Goal: Task Accomplishment & Management: Manage account settings

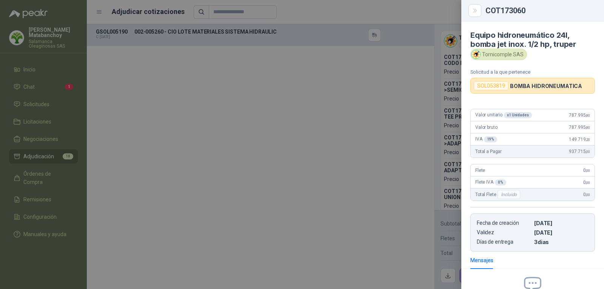
click at [543, 83] on p "BOMBA HIDRONEUMATICA" at bounding box center [546, 86] width 72 height 6
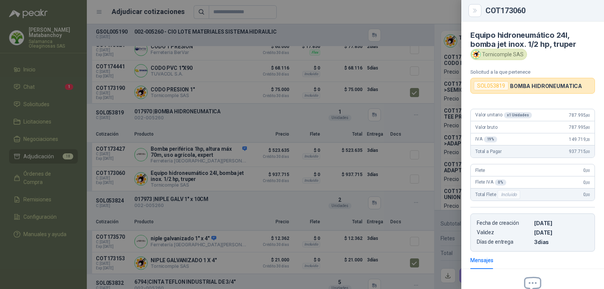
click at [417, 135] on div at bounding box center [302, 144] width 604 height 289
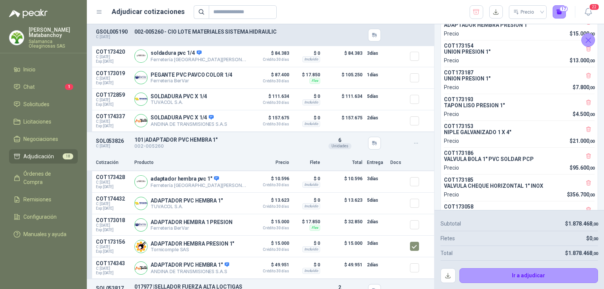
scroll to position [0, 0]
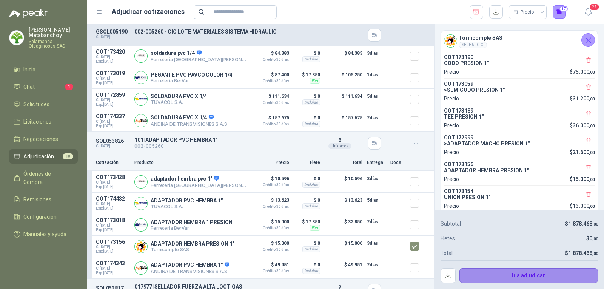
click at [519, 275] on button "Ir a adjudicar" at bounding box center [529, 275] width 139 height 15
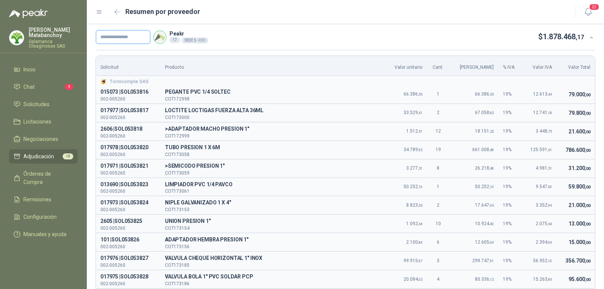
click at [128, 36] on input "text" at bounding box center [123, 37] width 54 height 14
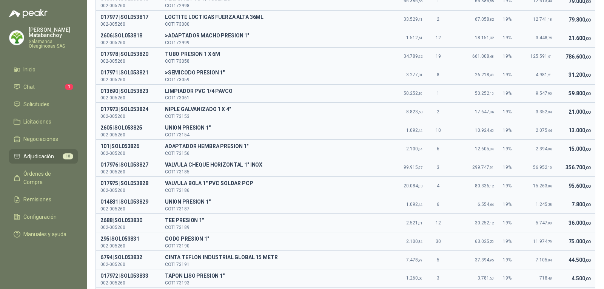
scroll to position [211, 0]
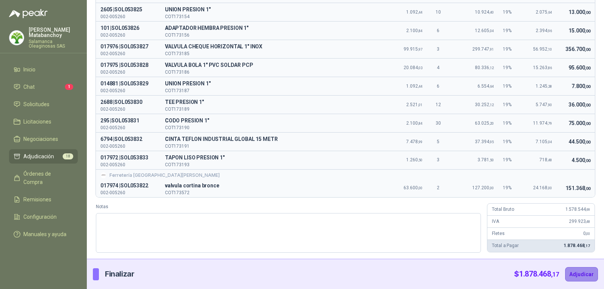
type input "********"
click at [583, 275] on button "Adjudicar" at bounding box center [581, 274] width 33 height 14
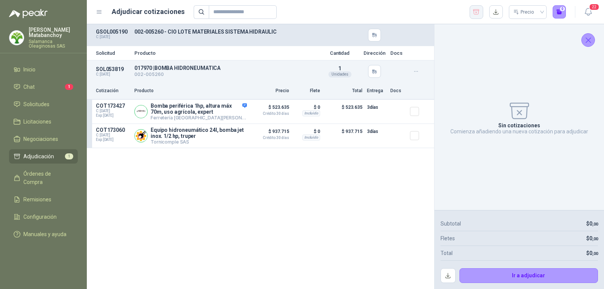
click at [477, 13] on icon "button" at bounding box center [476, 12] width 7 height 8
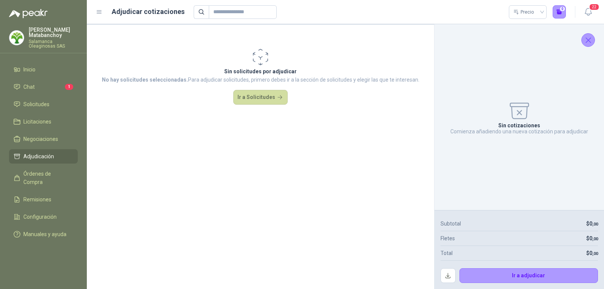
click at [587, 37] on icon "Cerrar" at bounding box center [588, 39] width 9 height 9
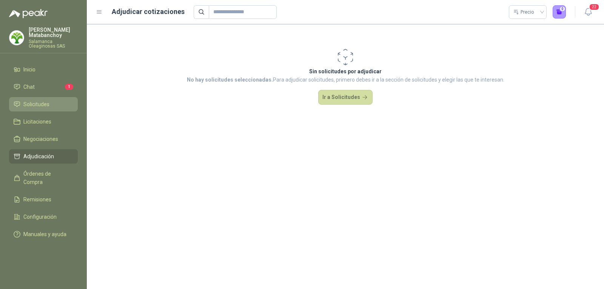
click at [42, 107] on span "Solicitudes" at bounding box center [36, 104] width 26 height 8
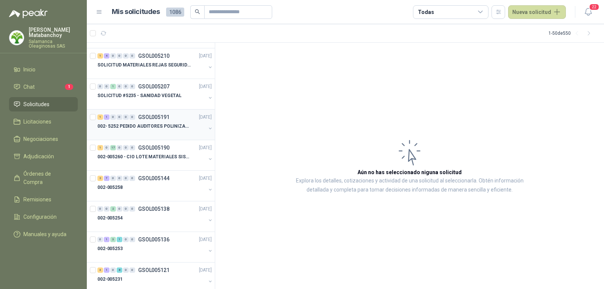
scroll to position [38, 0]
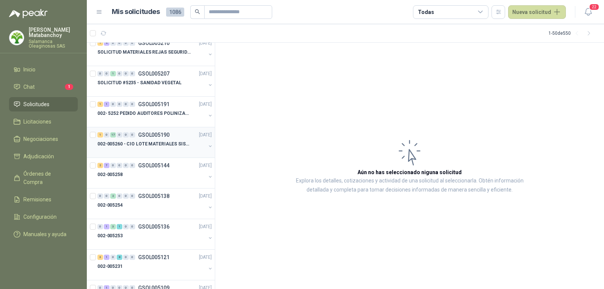
click at [154, 143] on p "002-005260 - CIO LOTE MATERIALES SISTEMA HIDRAULIC" at bounding box center [144, 143] width 94 height 7
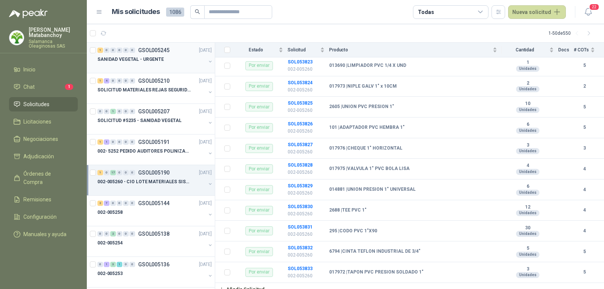
click at [141, 56] on p "SANIDAD VEGETAL - URGENTE" at bounding box center [130, 59] width 66 height 7
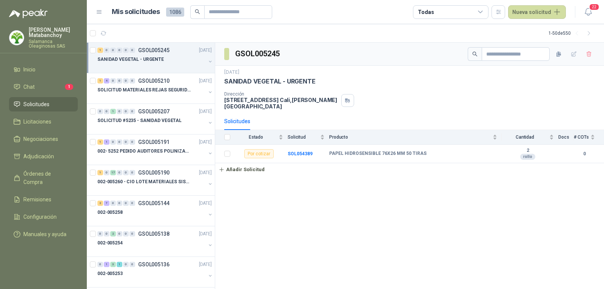
click at [207, 60] on button "button" at bounding box center [210, 62] width 6 height 6
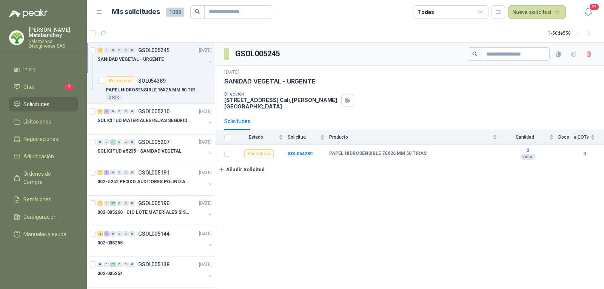
click at [207, 60] on button "button" at bounding box center [210, 62] width 6 height 6
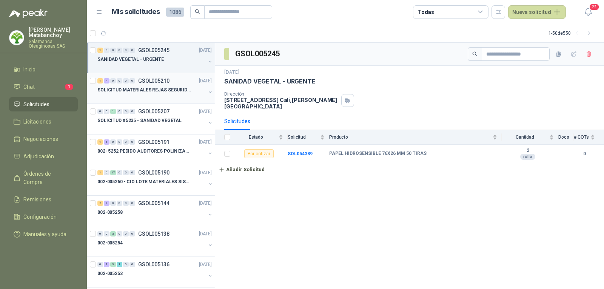
click at [156, 97] on div at bounding box center [151, 97] width 108 height 6
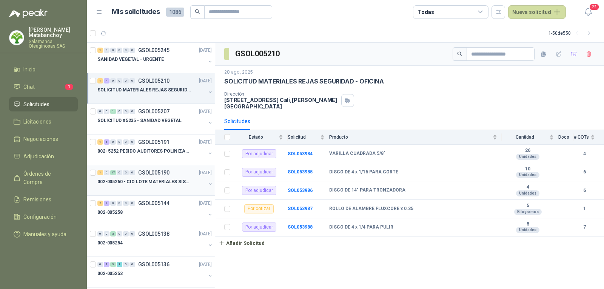
click at [142, 171] on p "GSOL005190" at bounding box center [153, 172] width 31 height 5
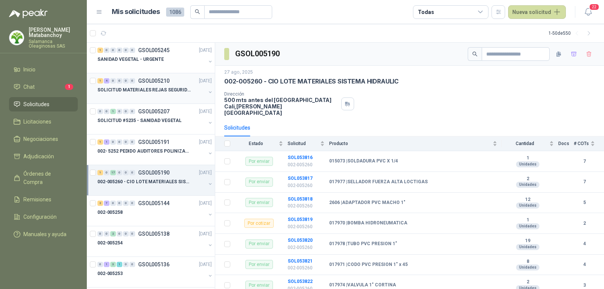
click at [156, 80] on p "GSOL005210" at bounding box center [153, 80] width 31 height 5
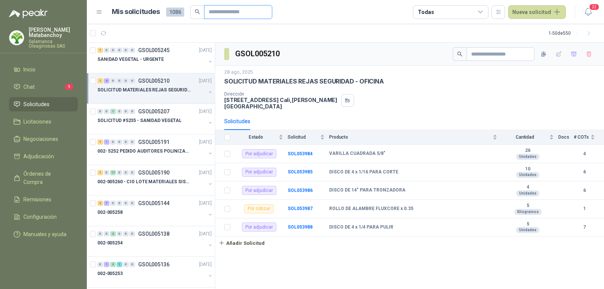
click at [228, 16] on input "text" at bounding box center [235, 12] width 53 height 13
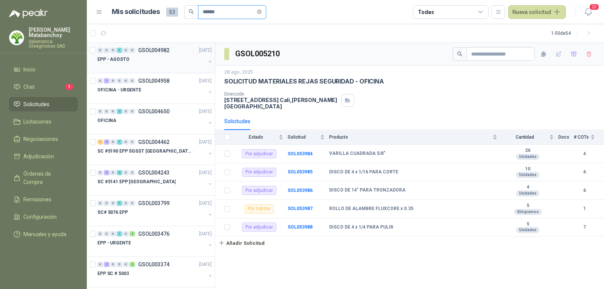
type input "******"
click at [147, 70] on div "0 0 0 1 0 0 GSOL004982 21/08/25 EPP - AGOSTO" at bounding box center [151, 58] width 128 height 31
click at [166, 55] on div "EPP - AGOSTO" at bounding box center [151, 59] width 108 height 9
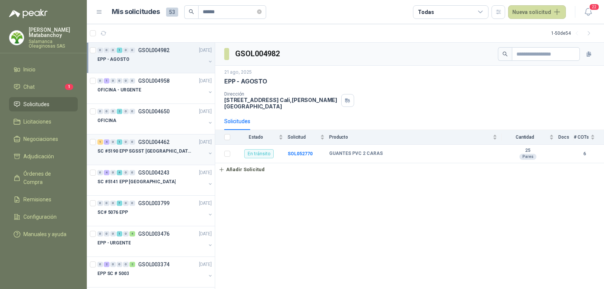
click at [159, 152] on p "SC #5190 EPP SGSST SALAMANCA" at bounding box center [144, 151] width 94 height 7
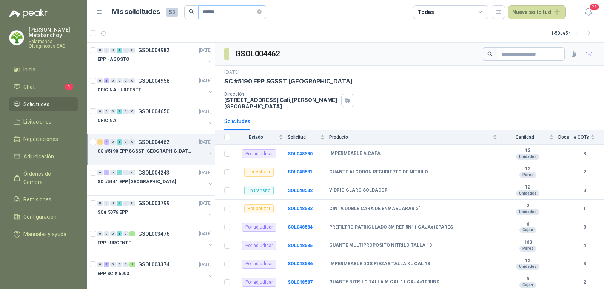
drag, startPoint x: 233, startPoint y: 5, endPoint x: 208, endPoint y: 16, distance: 27.9
click at [194, 12] on header "Mis solicitudes 53 ****** Todas Nueva solicitud 22" at bounding box center [345, 12] width 517 height 24
click at [239, 13] on input "******" at bounding box center [229, 12] width 53 height 13
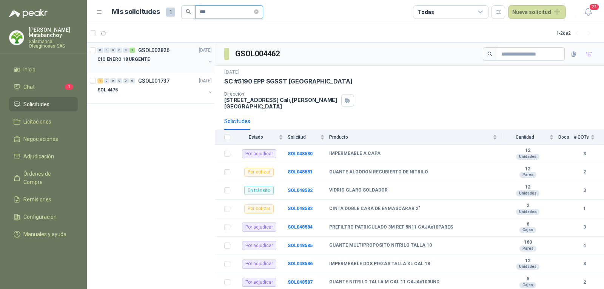
type input "***"
click at [147, 62] on div "CIO ENERO 18 URGENTE" at bounding box center [151, 59] width 108 height 9
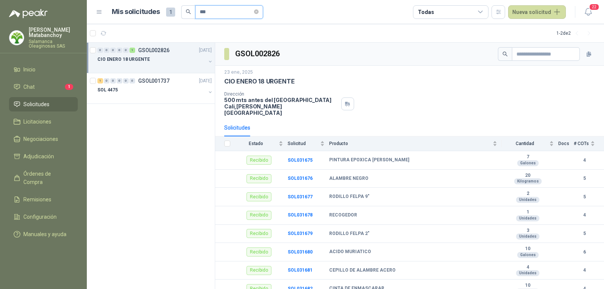
drag, startPoint x: 222, startPoint y: 14, endPoint x: 188, endPoint y: 15, distance: 34.0
click at [188, 15] on span "***" at bounding box center [222, 12] width 82 height 14
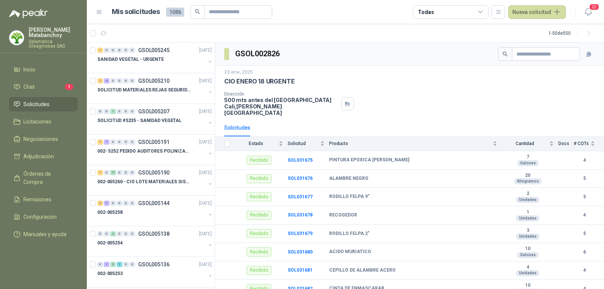
click at [59, 102] on li "Solicitudes" at bounding box center [44, 104] width 60 height 8
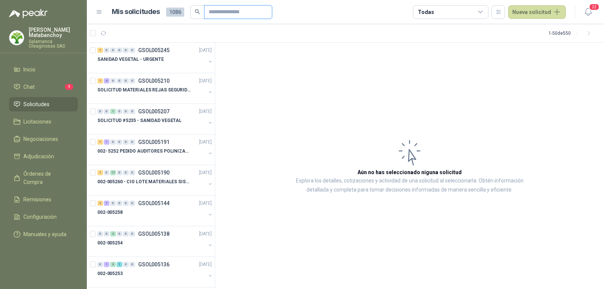
click at [236, 9] on input "text" at bounding box center [235, 12] width 53 height 13
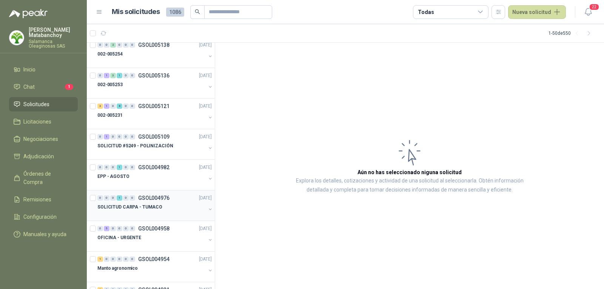
click at [159, 204] on div "SOLICITUD CARPA - TUMACO" at bounding box center [151, 206] width 108 height 9
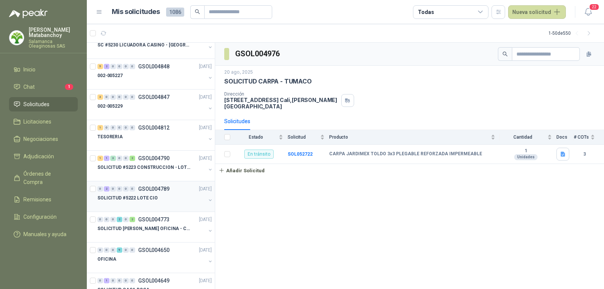
scroll to position [604, 0]
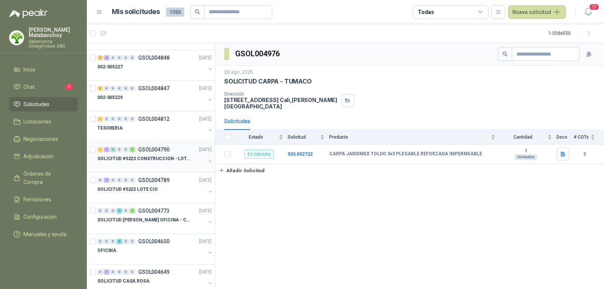
click at [159, 162] on p "SOLICITUD #5223 CONSTRUCCION - LOTE CIO" at bounding box center [144, 158] width 94 height 7
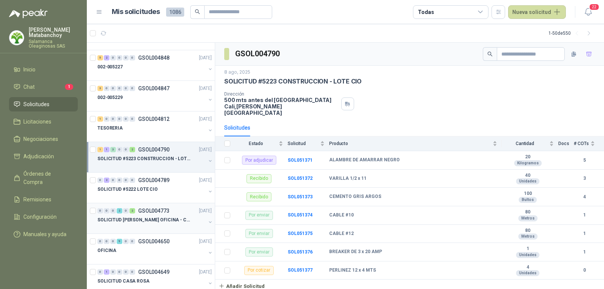
click at [167, 212] on p "GSOL004773" at bounding box center [153, 210] width 31 height 5
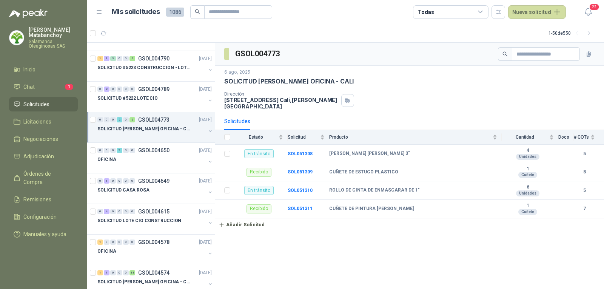
scroll to position [755, 0]
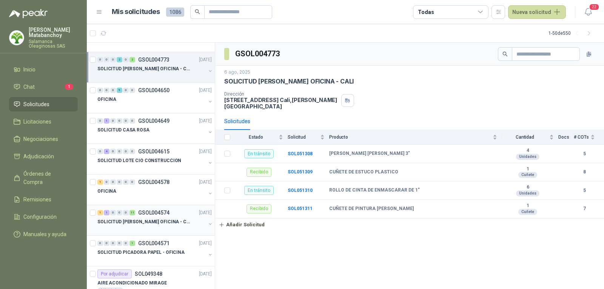
click at [165, 227] on div at bounding box center [151, 229] width 108 height 6
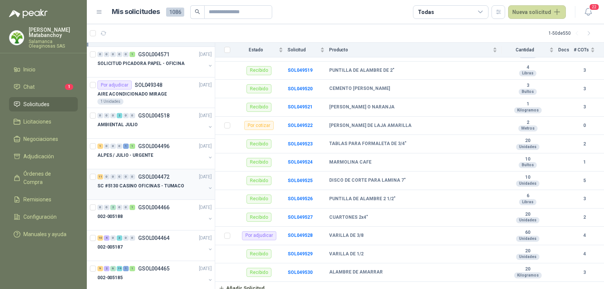
scroll to position [1020, 0]
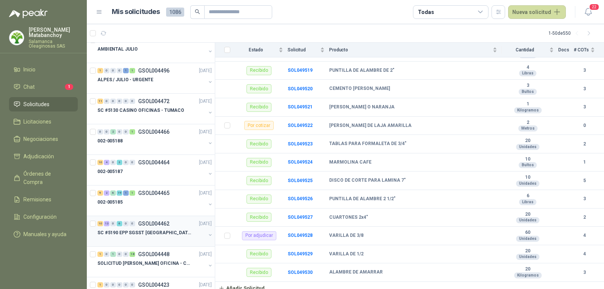
click at [157, 231] on p "SC #5190 EPP SGSST SALAMANCA" at bounding box center [144, 232] width 94 height 7
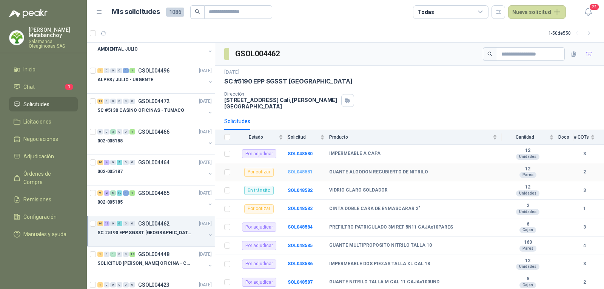
click at [303, 169] on b "SOL048581" at bounding box center [300, 171] width 25 height 5
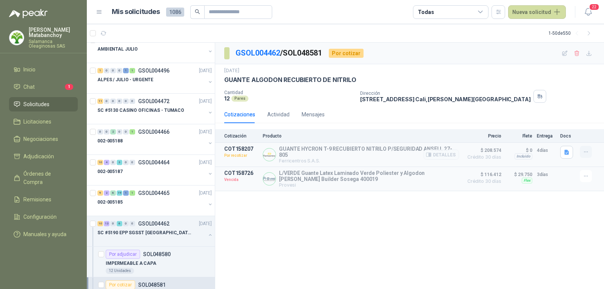
click at [589, 153] on icon "button" at bounding box center [586, 152] width 6 height 6
click at [520, 103] on div "Dirección CALLE 4 No.27 -79 Cali , Valle del Cauca" at bounding box center [480, 96] width 241 height 13
click at [454, 152] on button "Detalles" at bounding box center [441, 155] width 35 height 10
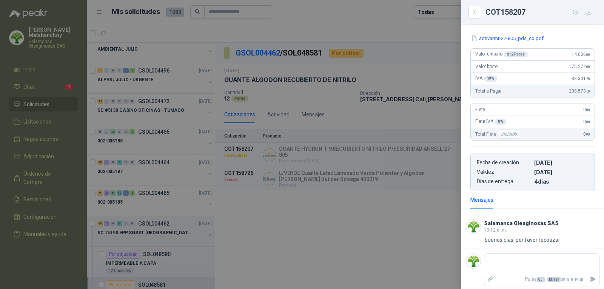
scroll to position [82, 0]
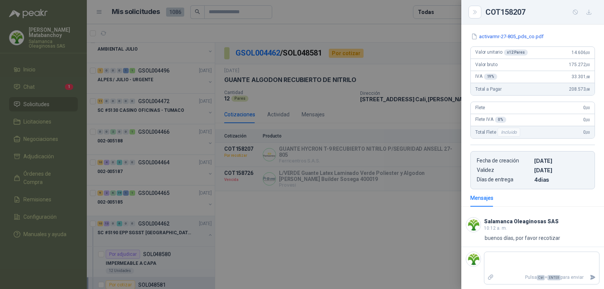
click at [382, 117] on div at bounding box center [302, 144] width 604 height 289
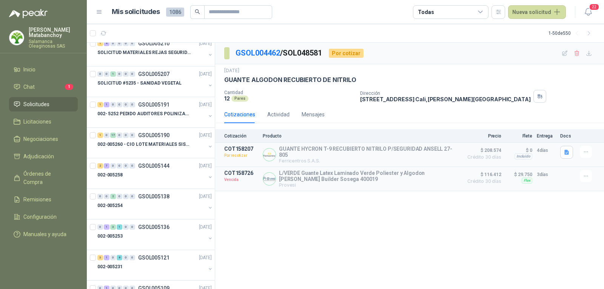
scroll to position [0, 0]
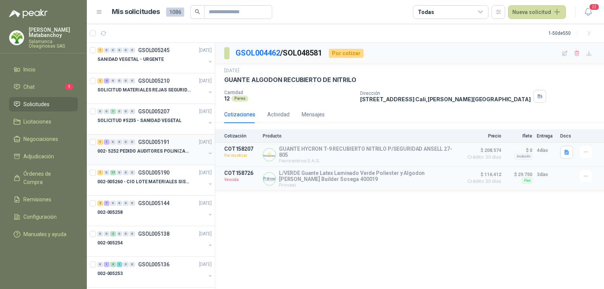
click at [151, 159] on div at bounding box center [151, 159] width 108 height 6
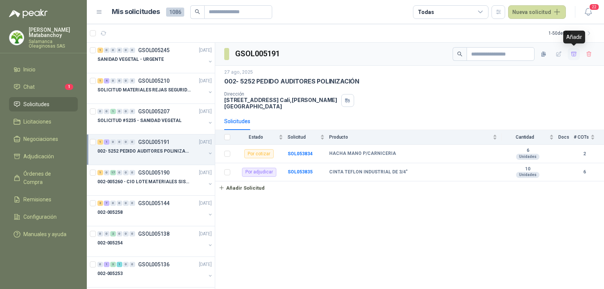
click at [571, 57] on icon "button" at bounding box center [574, 54] width 6 height 6
click at [68, 154] on span "2" at bounding box center [69, 156] width 8 height 6
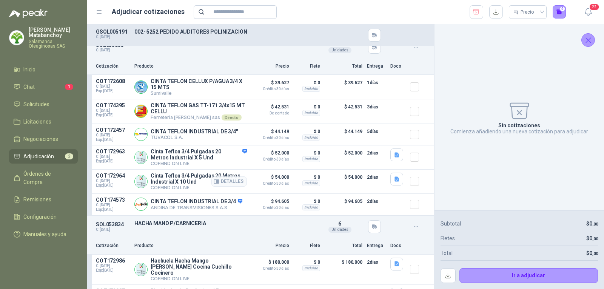
scroll to position [43, 0]
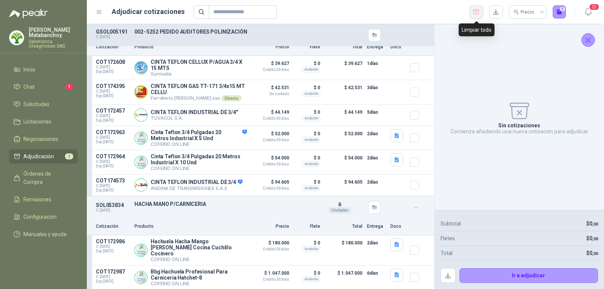
click at [475, 14] on icon "button" at bounding box center [477, 11] width 6 height 5
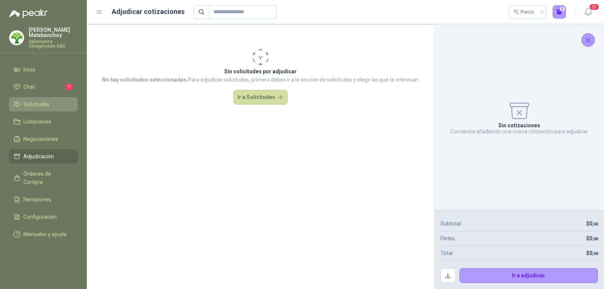
click at [45, 110] on link "Solicitudes" at bounding box center [43, 104] width 69 height 14
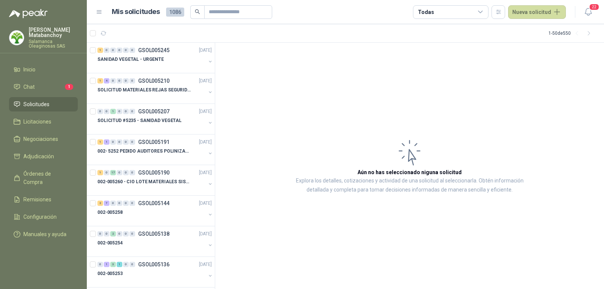
click at [397, 269] on article "Aún no has seleccionado niguna solicitud Explora los detalles, cotizaciones y a…" at bounding box center [409, 166] width 389 height 247
click at [153, 69] on div at bounding box center [151, 67] width 108 height 6
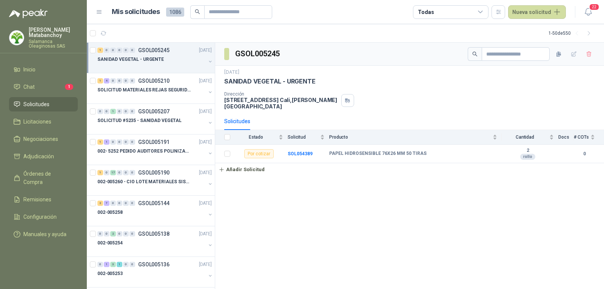
drag, startPoint x: 223, startPoint y: 101, endPoint x: 270, endPoint y: 100, distance: 47.2
click at [270, 100] on div "1 sept, 2025 SANIDAD VEGETAL - URGENTE Dirección CALLE 4 No.27 -79 Cali , Valle…" at bounding box center [409, 89] width 389 height 47
click at [272, 101] on p "CALLE 4 No.27 -79 Cali , Valle del Cauca" at bounding box center [281, 103] width 114 height 13
click at [0, 189] on ul "Inicio Chat 1 Solicitudes Licitaciones Negociaciones Adjudicación Órdenes de Co…" at bounding box center [43, 153] width 87 height 182
click at [122, 91] on p "SOLICITUD MATERIALES REJAS SEGURIDAD - OFICINA" at bounding box center [144, 89] width 94 height 7
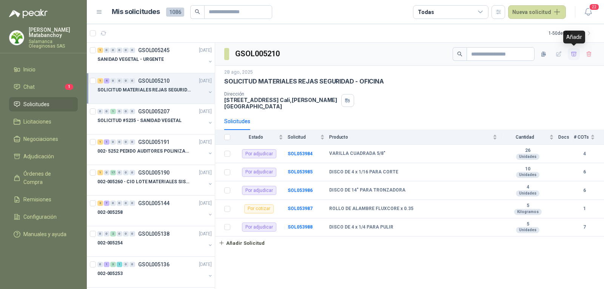
click at [577, 52] on button "button" at bounding box center [574, 54] width 12 height 12
click at [56, 159] on li "Adjudicación 5" at bounding box center [44, 156] width 60 height 8
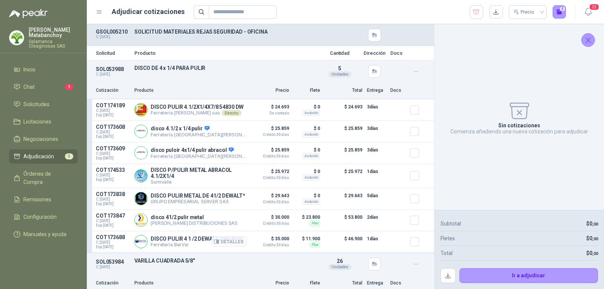
click at [178, 247] on p "Ferreteria BerVar" at bounding box center [197, 245] width 92 height 6
drag, startPoint x: 362, startPoint y: 176, endPoint x: 375, endPoint y: 178, distance: 12.6
click at [375, 176] on p "1 días" at bounding box center [376, 171] width 19 height 9
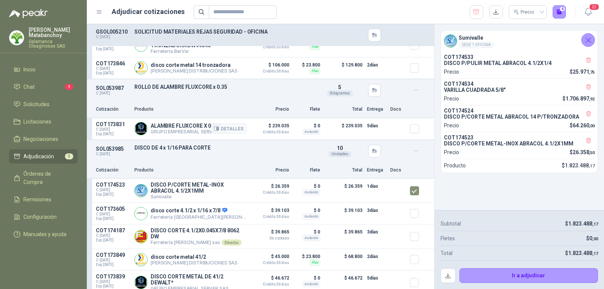
scroll to position [451, 0]
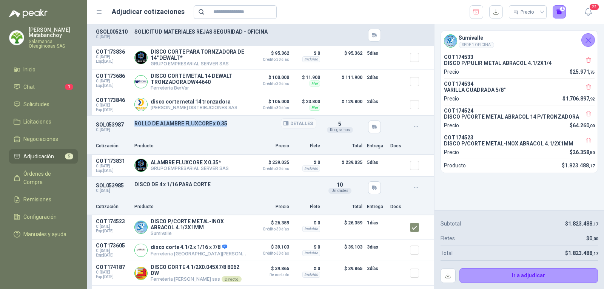
drag, startPoint x: 157, startPoint y: 127, endPoint x: 238, endPoint y: 128, distance: 80.4
click at [238, 128] on div "SOL053987 C: 28/08/2025 ROLLO DE ALAMBRE FLUXCORE x 0.35 Detalles 5 Kilogramos" at bounding box center [260, 127] width 347 height 22
click at [238, 127] on p "ROLLO DE ALAMBRE FLUXCORE x 0.35" at bounding box center [225, 123] width 182 height 6
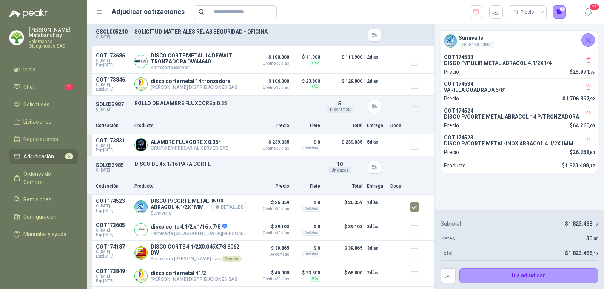
scroll to position [527, 0]
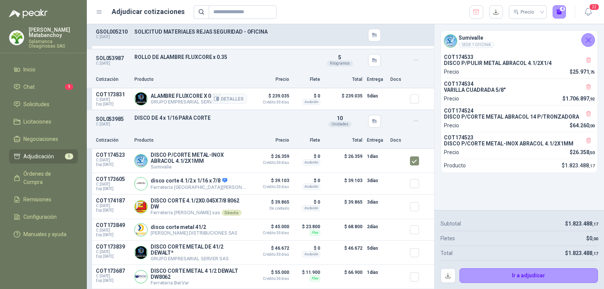
click at [185, 99] on p "GRUPO EMPRESARIAL SERVER SAS" at bounding box center [190, 102] width 78 height 6
click at [286, 116] on icon "button" at bounding box center [287, 117] width 2 height 3
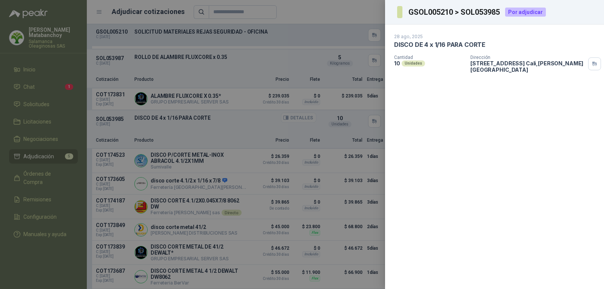
click at [197, 117] on div at bounding box center [302, 144] width 604 height 289
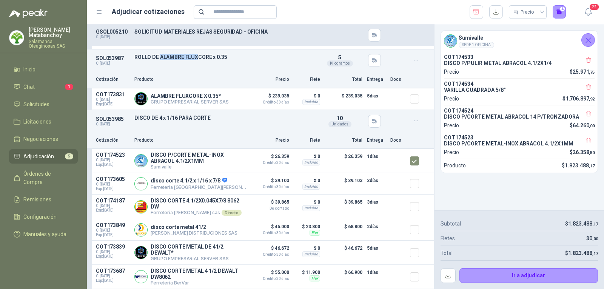
drag, startPoint x: 159, startPoint y: 54, endPoint x: 196, endPoint y: 57, distance: 36.7
click at [196, 57] on div "SOL053987 C: 28/08/2025 ROLLO DE ALAMBRE FLUXCORE x 0.35 Detalles 5 Kilogramos" at bounding box center [260, 60] width 347 height 22
click at [218, 56] on p "ROLLO DE ALAMBRE FLUXCORE x 0.35" at bounding box center [225, 57] width 182 height 6
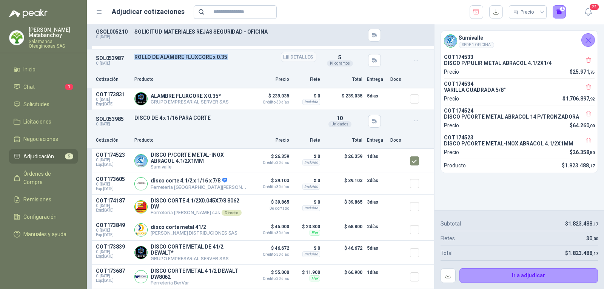
click at [218, 56] on p "ROLLO DE ALAMBRE FLUXCORE x 0.35" at bounding box center [225, 57] width 182 height 6
click at [227, 62] on div "SOL053987 C: 28/08/2025 ROLLO DE ALAMBRE FLUXCORE x 0.35 Detalles 5 Kilogramos" at bounding box center [260, 60] width 347 height 22
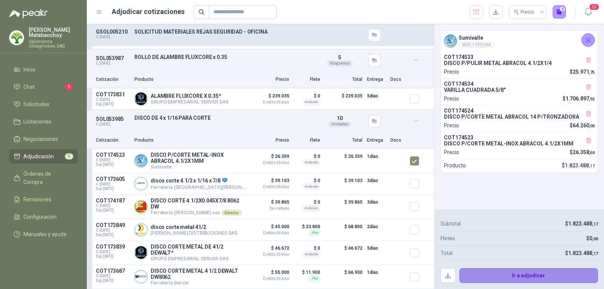
click at [496, 268] on button "Ir a adjudicar" at bounding box center [529, 275] width 139 height 15
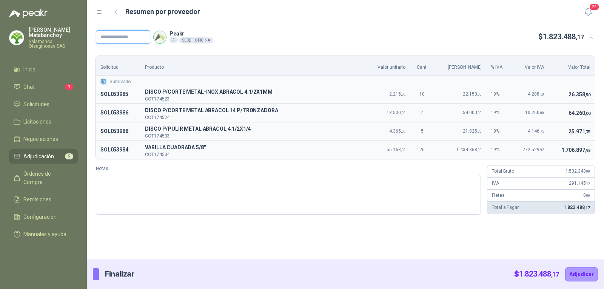
click at [135, 34] on input "text" at bounding box center [123, 37] width 54 height 14
type input "*******"
click at [589, 269] on button "Adjudicar" at bounding box center [581, 274] width 33 height 14
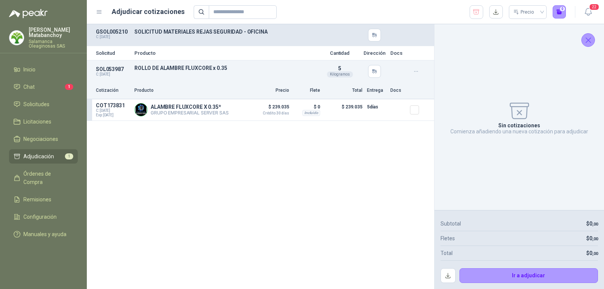
click at [478, 15] on icon "button" at bounding box center [476, 12] width 7 height 8
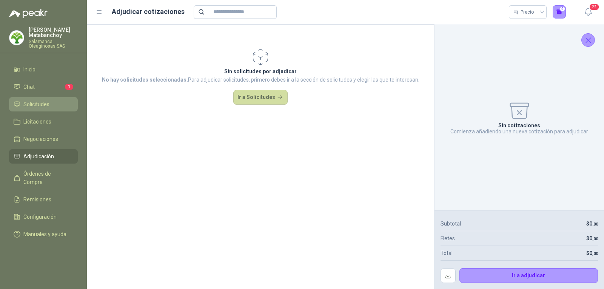
click at [36, 106] on span "Solicitudes" at bounding box center [36, 104] width 26 height 8
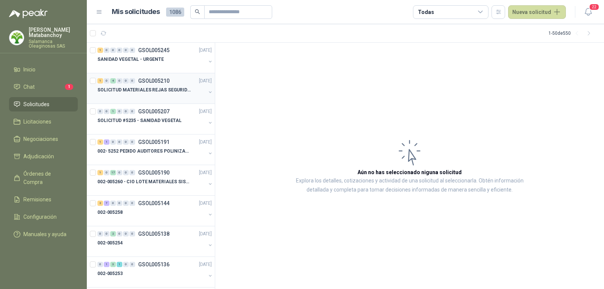
click at [158, 90] on p "SOLICITUD MATERIALES REJAS SEGURIDAD - OFICINA" at bounding box center [144, 89] width 94 height 7
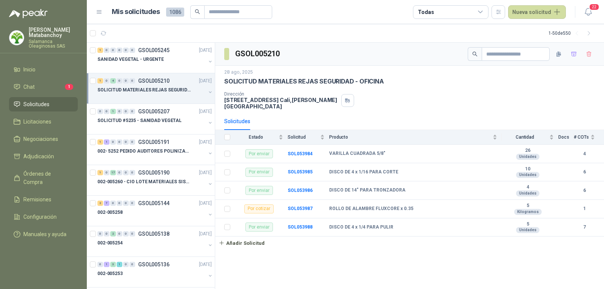
click at [143, 100] on div "1 0 4 0 0 0 GSOL005210 28/08/25 SOLICITUD MATERIALES REJAS SEGURIDAD - OFICINA" at bounding box center [151, 88] width 128 height 31
click at [161, 64] on div at bounding box center [151, 67] width 108 height 6
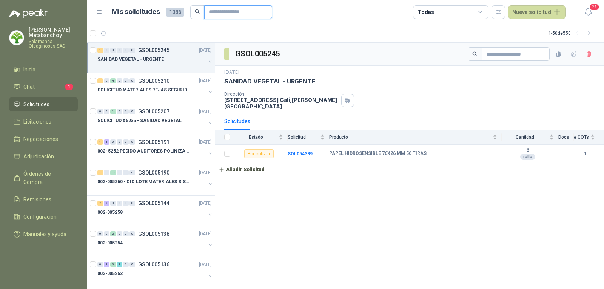
click at [236, 11] on input "text" at bounding box center [235, 12] width 53 height 13
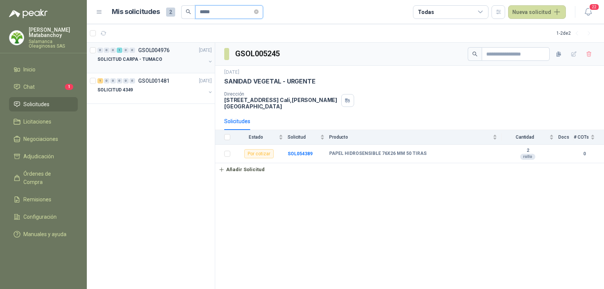
type input "*****"
click at [152, 65] on div at bounding box center [151, 67] width 108 height 6
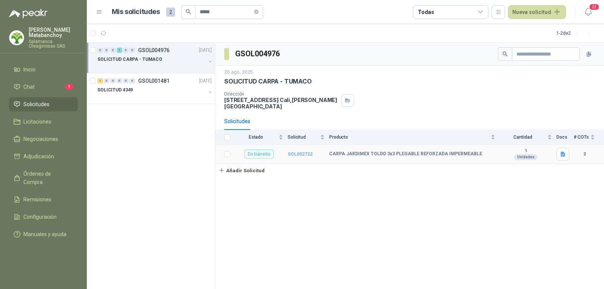
click at [296, 151] on b "SOL052722" at bounding box center [300, 153] width 25 height 5
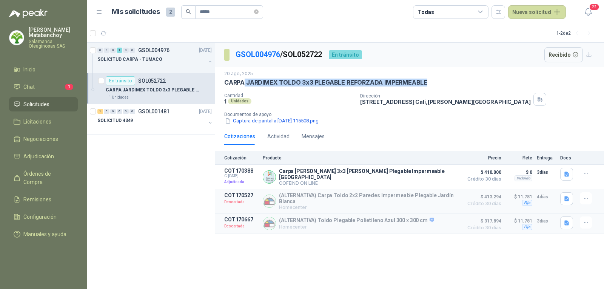
drag, startPoint x: 245, startPoint y: 82, endPoint x: 442, endPoint y: 85, distance: 197.2
click at [442, 85] on div "CARPA JARDIMEX TOLDO 3x3 PLEGABLE REFORZADA IMPERMEABLE" at bounding box center [409, 83] width 371 height 8
copy p "JARDIMEX TOLDO 3x3 PLEGABLE REFORZADA IMPERMEABLE"
click at [307, 89] on div "20 ago, 2025 CARPA JARDIMEX TOLDO 3x3 PLEGABLE REFORZADA IMPERMEABLE Cantidad 1…" at bounding box center [409, 97] width 371 height 55
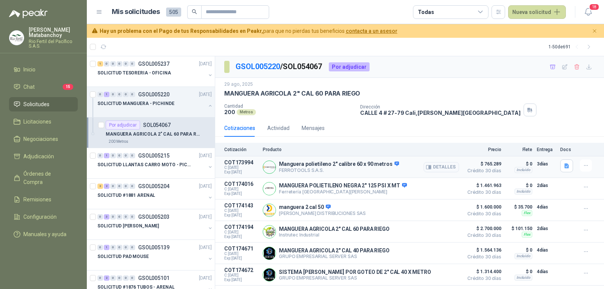
click at [438, 173] on div "Detalles" at bounding box center [441, 166] width 35 height 15
click at [439, 165] on button "Detalles" at bounding box center [441, 167] width 35 height 10
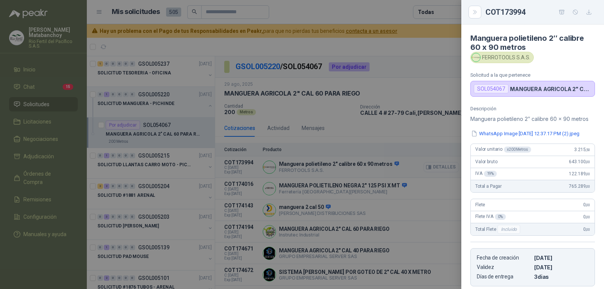
scroll to position [107, 0]
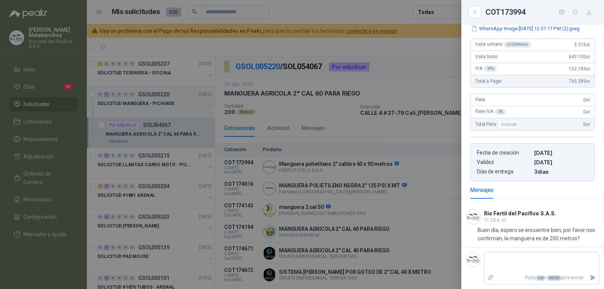
click at [394, 158] on div at bounding box center [302, 144] width 604 height 289
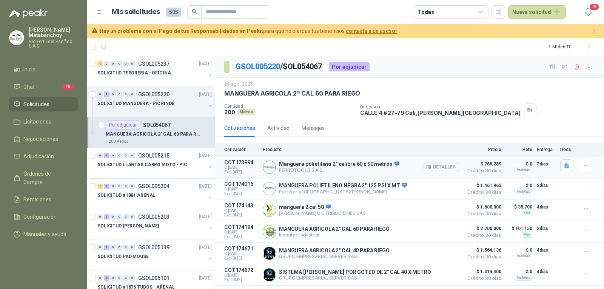
click at [437, 167] on button "Detalles" at bounding box center [441, 167] width 35 height 10
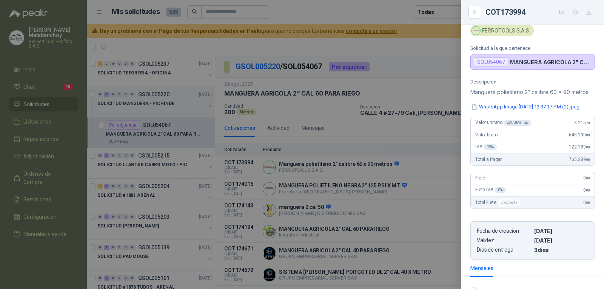
scroll to position [0, 0]
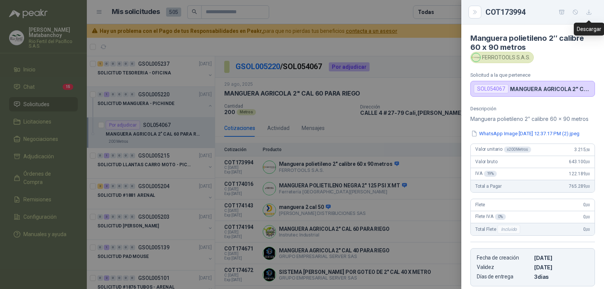
click at [585, 13] on button "button" at bounding box center [589, 12] width 12 height 12
click at [213, 80] on div at bounding box center [302, 144] width 604 height 289
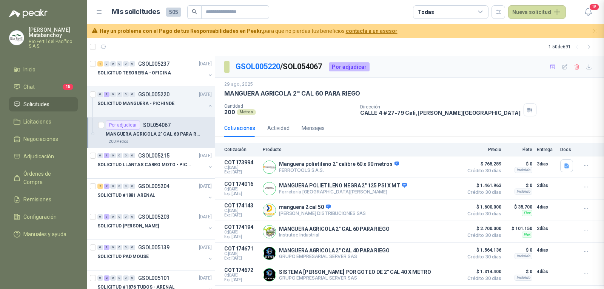
scroll to position [111, 0]
click at [149, 194] on p "SOLICITUD #1881 ARENAL" at bounding box center [126, 195] width 58 height 7
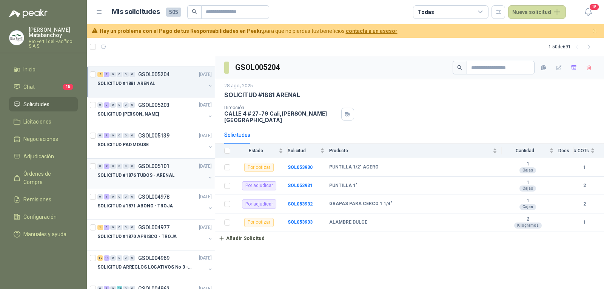
scroll to position [113, 0]
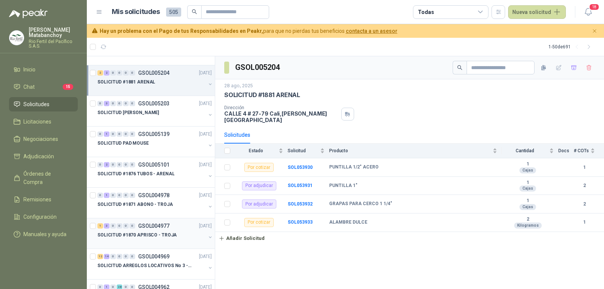
click at [164, 239] on div at bounding box center [151, 242] width 108 height 6
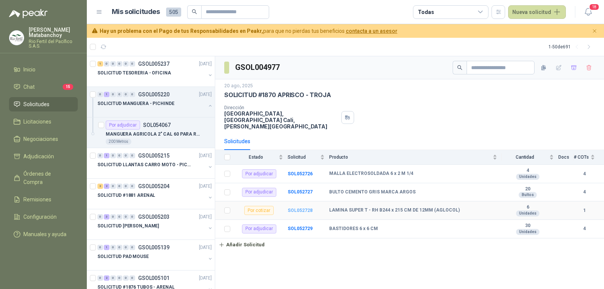
click at [297, 208] on b "SOL052728" at bounding box center [300, 210] width 25 height 5
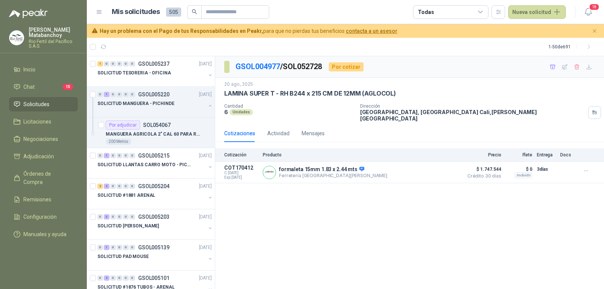
click at [42, 95] on ul "Inicio Chat 15 Solicitudes Licitaciones Negociaciones Adjudicación Órdenes de C…" at bounding box center [43, 153] width 87 height 182
click at [43, 103] on span "Solicitudes" at bounding box center [36, 104] width 26 height 8
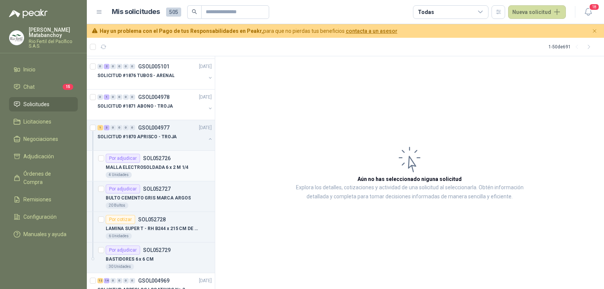
scroll to position [227, 0]
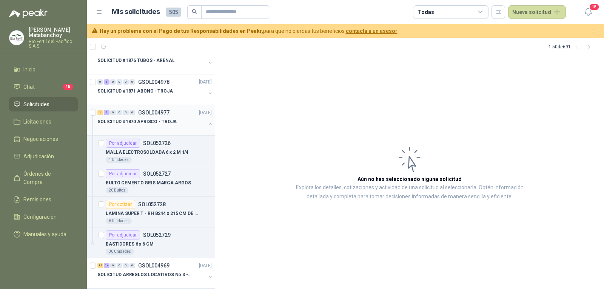
click at [165, 116] on div "1 3 0 0 0 0 GSOL004977 20/08/25" at bounding box center [155, 112] width 116 height 9
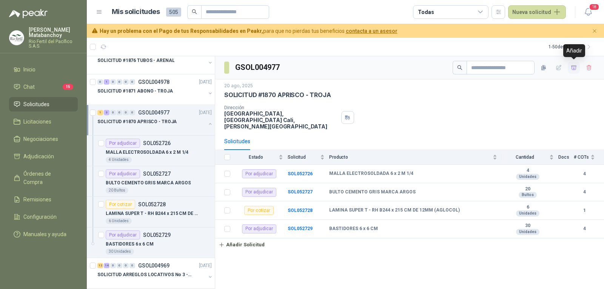
click at [572, 68] on icon "button" at bounding box center [573, 67] width 5 height 4
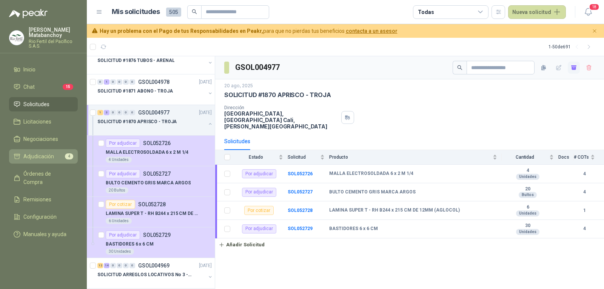
click at [53, 152] on span "Adjudicación" at bounding box center [38, 156] width 31 height 8
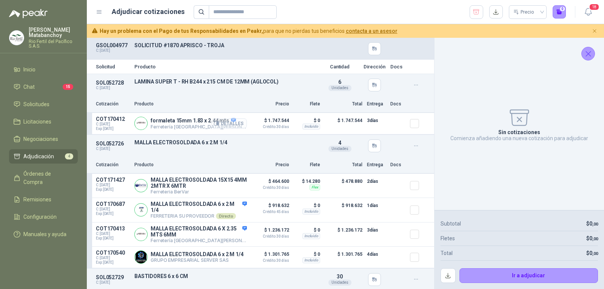
click at [231, 121] on button "Detalles" at bounding box center [228, 123] width 35 height 10
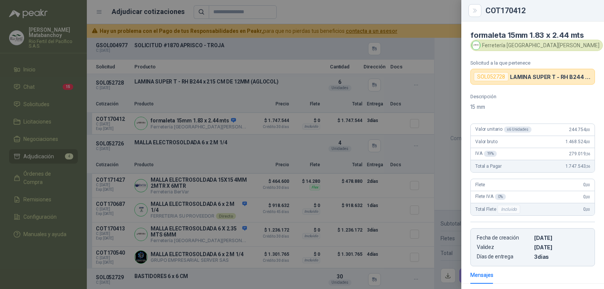
scroll to position [100, 0]
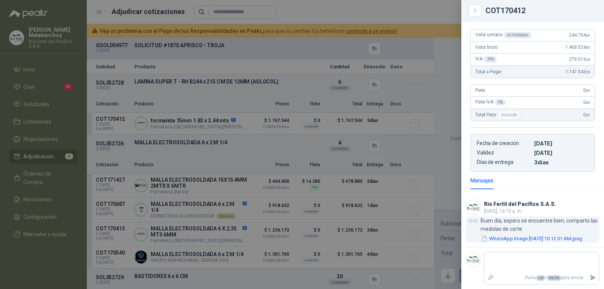
click at [531, 235] on button "WhatsApp Image 2025-08-29 at 10.12.01 AM.jpeg" at bounding box center [532, 239] width 102 height 8
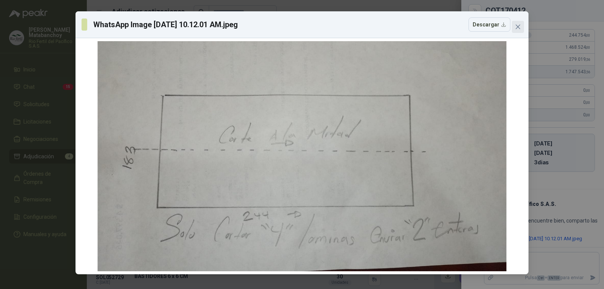
click at [519, 23] on button "Close" at bounding box center [518, 27] width 12 height 12
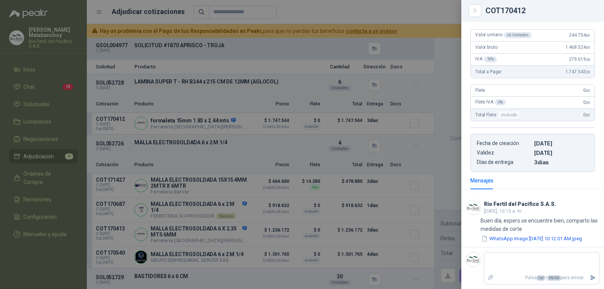
click at [276, 94] on div at bounding box center [302, 144] width 604 height 289
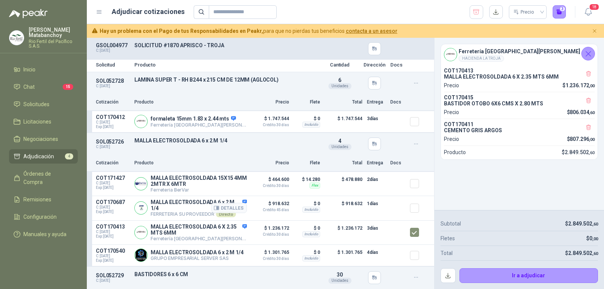
scroll to position [0, 0]
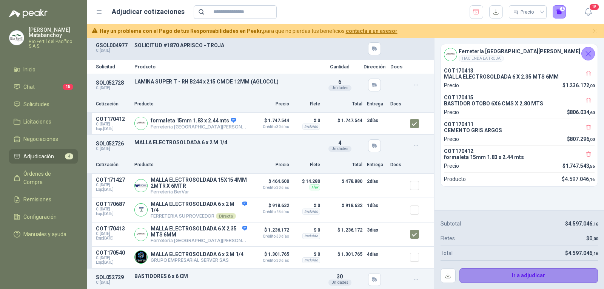
click at [494, 276] on button "Ir a adjudicar" at bounding box center [529, 275] width 139 height 15
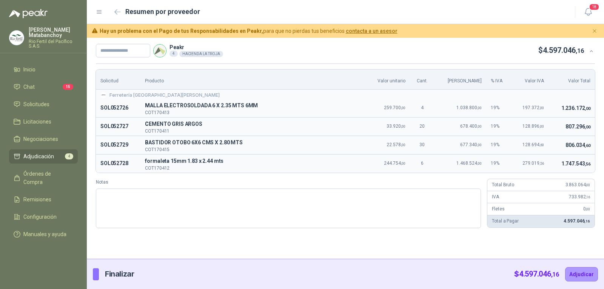
click at [552, 90] on td "Ferretería Industrial del Valle" at bounding box center [345, 93] width 499 height 9
click at [574, 117] on td "807.296 ,00" at bounding box center [572, 126] width 46 height 19
click at [139, 44] on input "text" at bounding box center [123, 51] width 54 height 14
type input "*******"
click at [309, 231] on div "Solicitud Producto Valor unitario Cant. Valor Bruto % IVA Valor IVA Valor Total…" at bounding box center [345, 148] width 517 height 171
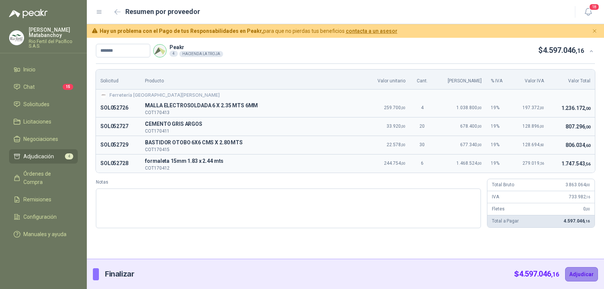
click at [579, 273] on button "Adjudicar" at bounding box center [581, 274] width 33 height 14
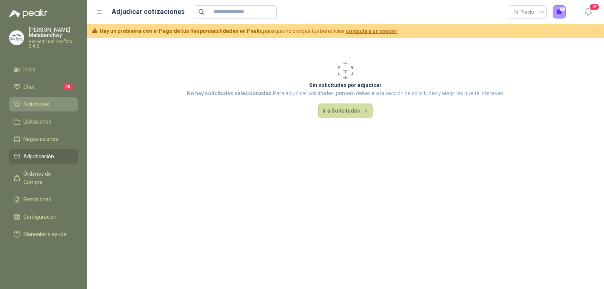
drag, startPoint x: 36, startPoint y: 104, endPoint x: 39, endPoint y: 108, distance: 4.5
click at [36, 104] on span "Solicitudes" at bounding box center [36, 104] width 26 height 8
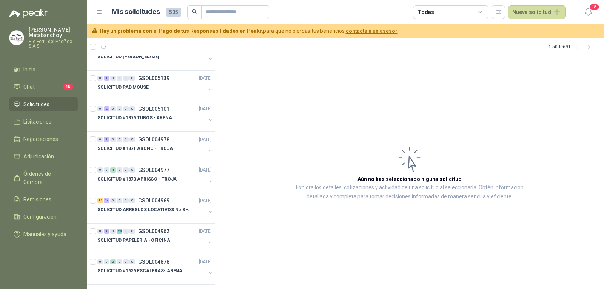
scroll to position [151, 0]
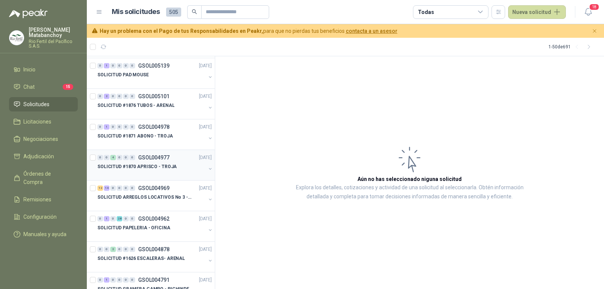
click at [161, 167] on p "SOLICITUD #1870 APRISCO - TROJA" at bounding box center [136, 166] width 79 height 7
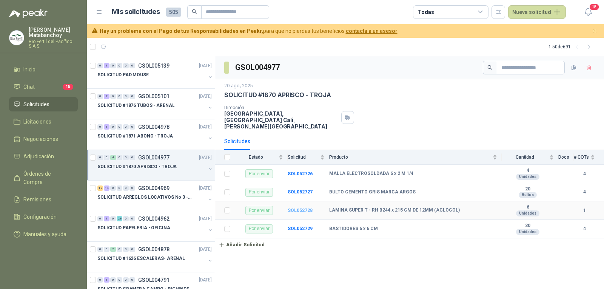
click at [304, 208] on b "SOL052728" at bounding box center [300, 210] width 25 height 5
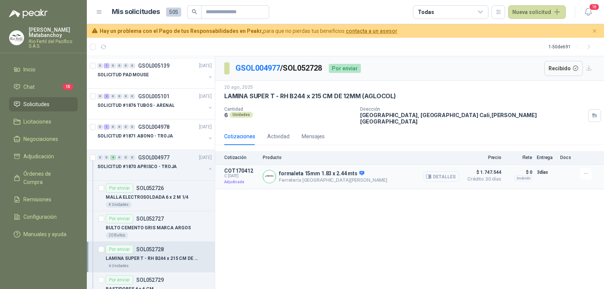
click at [441, 174] on button "Detalles" at bounding box center [441, 176] width 35 height 10
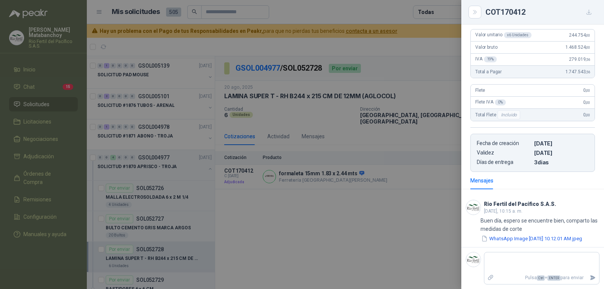
scroll to position [103, 0]
click at [447, 184] on div at bounding box center [302, 144] width 604 height 289
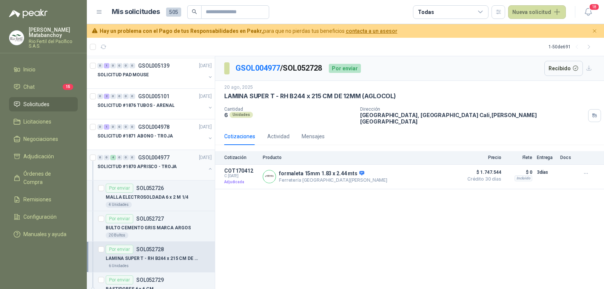
click at [207, 168] on button "button" at bounding box center [210, 169] width 6 height 6
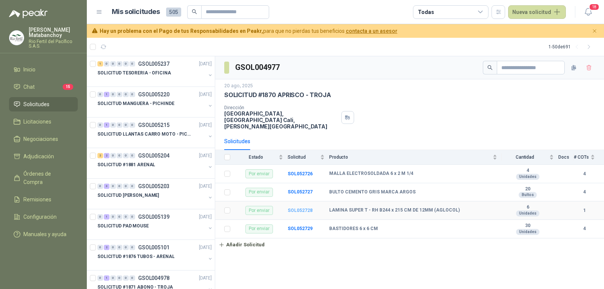
click at [293, 208] on b "SOL052728" at bounding box center [300, 210] width 25 height 5
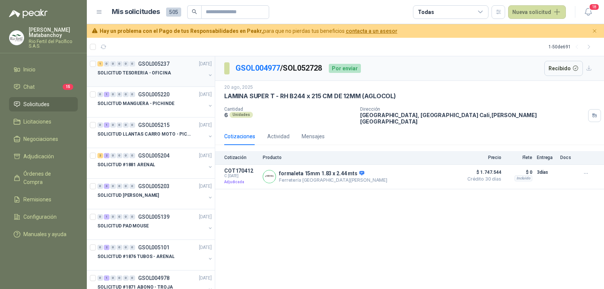
click at [167, 75] on div "SOLICITUD TESORERIA - OFICINA" at bounding box center [151, 72] width 108 height 9
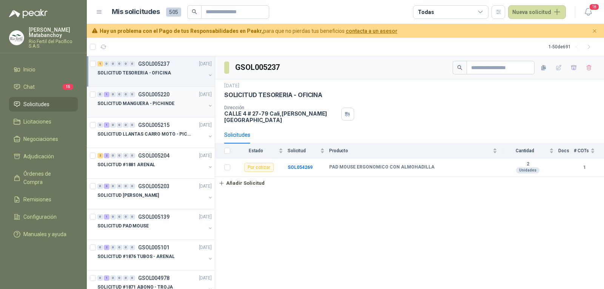
click at [163, 99] on div "0 1 0 0 0 0 GSOL005220 29/08/25" at bounding box center [155, 94] width 116 height 9
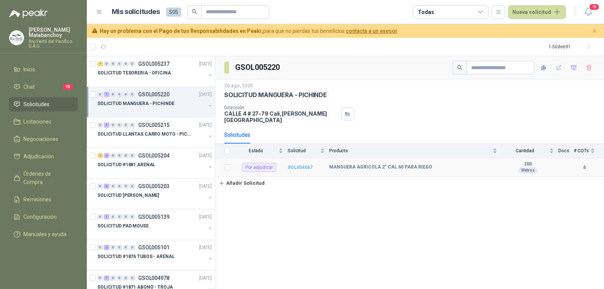
click at [296, 165] on b "SOL054067" at bounding box center [300, 167] width 25 height 5
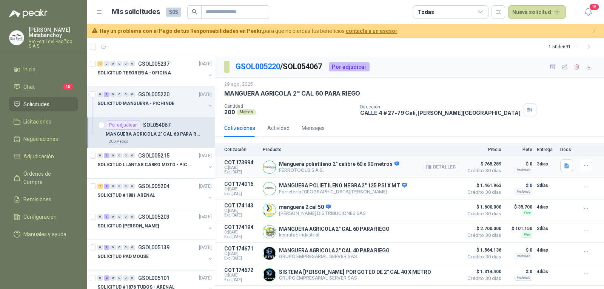
click at [432, 164] on button "Detalles" at bounding box center [441, 167] width 35 height 10
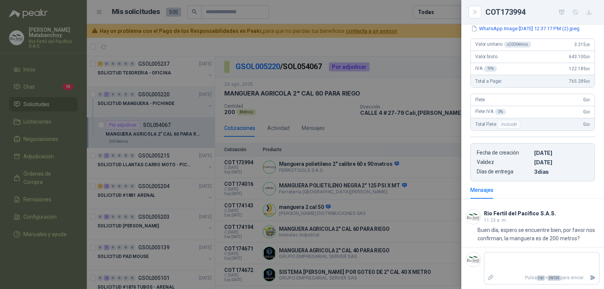
scroll to position [111, 0]
click at [332, 147] on div at bounding box center [302, 144] width 604 height 289
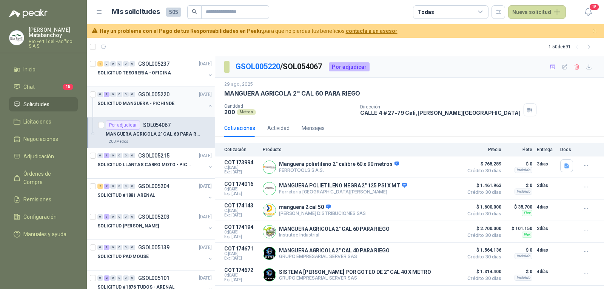
click at [207, 107] on button "button" at bounding box center [210, 106] width 6 height 6
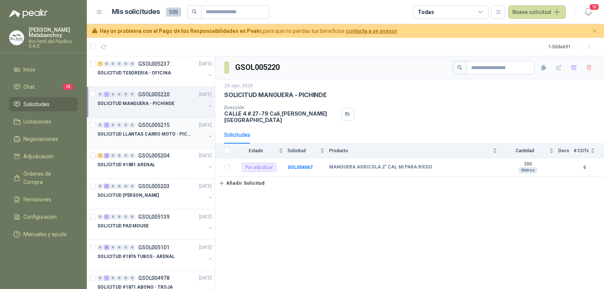
click at [174, 142] on div at bounding box center [151, 142] width 108 height 6
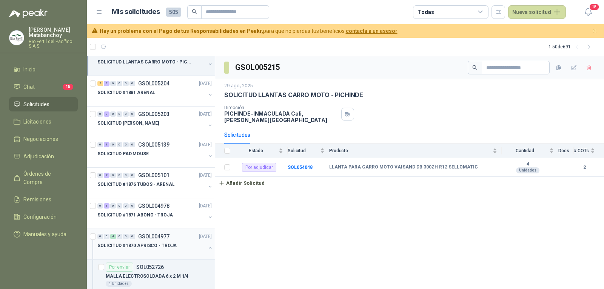
scroll to position [76, 0]
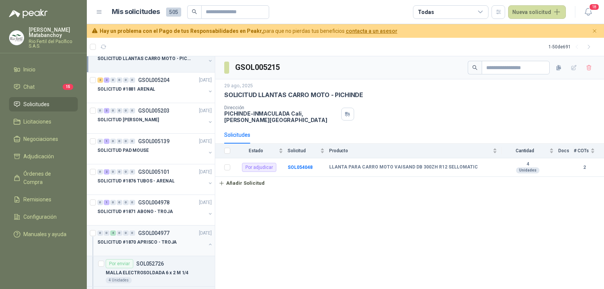
click at [155, 236] on div "0 0 4 0 0 0 GSOL004977 20/08/25" at bounding box center [155, 232] width 116 height 9
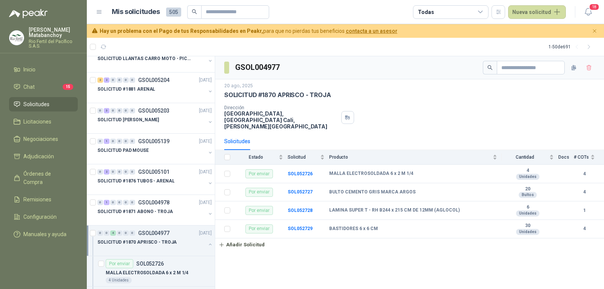
click at [203, 240] on div "SOLICITUD #1870 APRISCO - TROJA" at bounding box center [155, 245] width 116 height 15
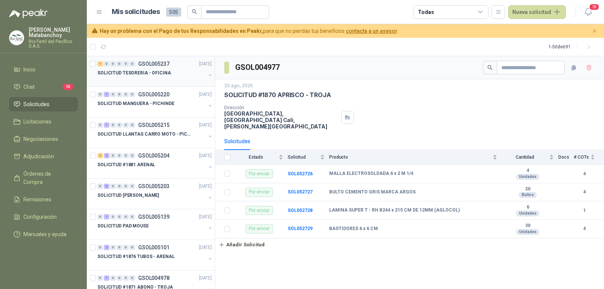
click at [164, 76] on p "SOLICITUD TESORERIA - OFICINA" at bounding box center [134, 72] width 74 height 7
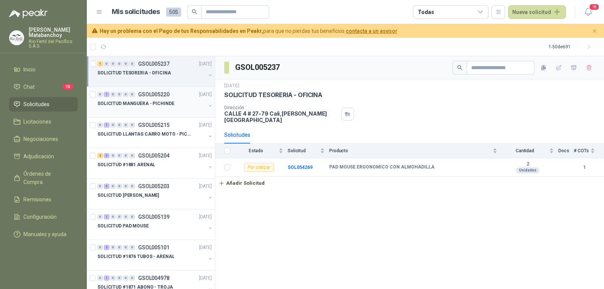
click at [144, 105] on p "SOLICITUD MANGUERA - PICHINDE" at bounding box center [135, 103] width 77 height 7
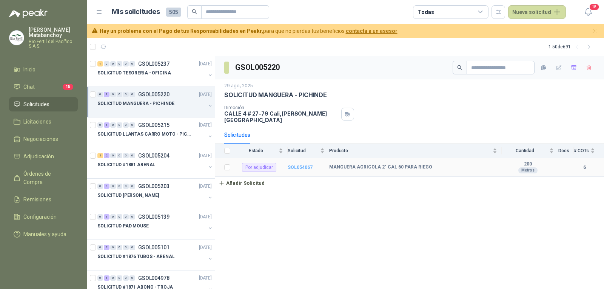
click at [303, 165] on b "SOL054067" at bounding box center [300, 167] width 25 height 5
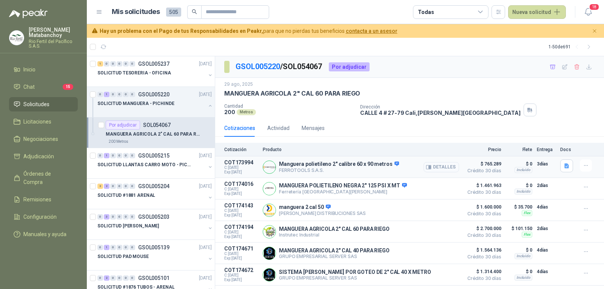
click at [438, 166] on button "Detalles" at bounding box center [441, 167] width 35 height 10
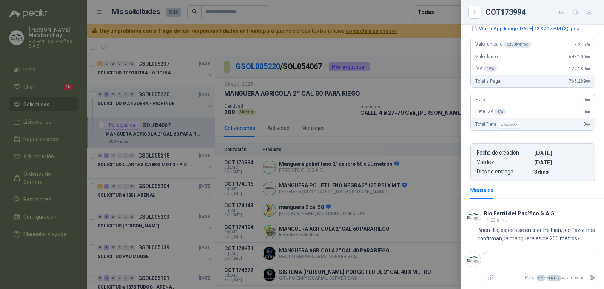
scroll to position [111, 0]
click at [67, 13] on div at bounding box center [302, 144] width 604 height 289
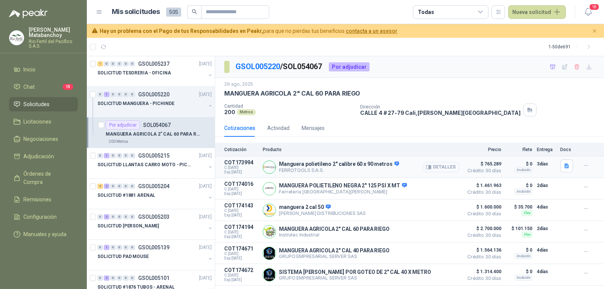
click at [437, 167] on button "Detalles" at bounding box center [441, 167] width 35 height 10
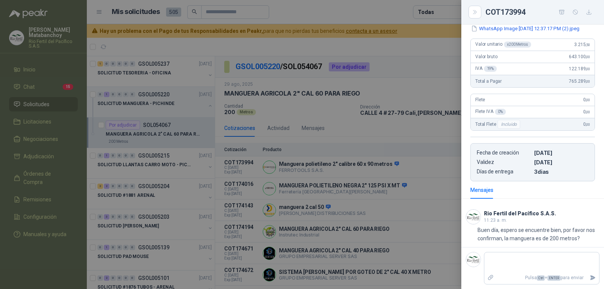
scroll to position [111, 0]
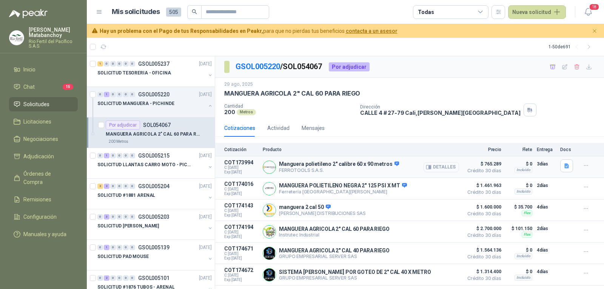
click at [431, 169] on button "Detalles" at bounding box center [441, 167] width 35 height 10
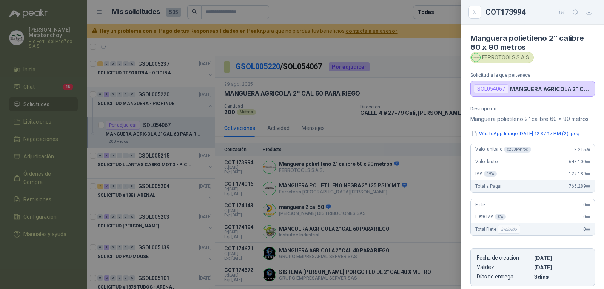
scroll to position [111, 0]
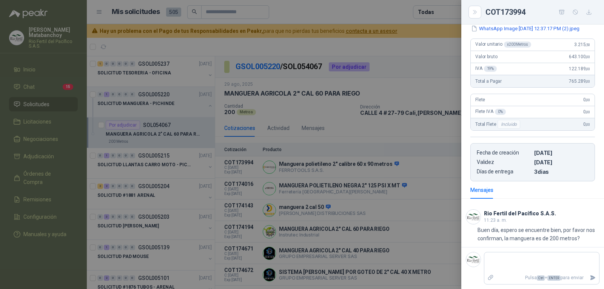
click at [222, 191] on div at bounding box center [302, 144] width 604 height 289
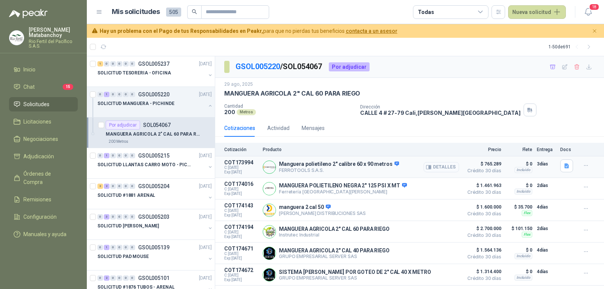
click at [424, 167] on button "Detalles" at bounding box center [441, 167] width 35 height 10
click at [431, 167] on button "Detalles" at bounding box center [441, 167] width 35 height 10
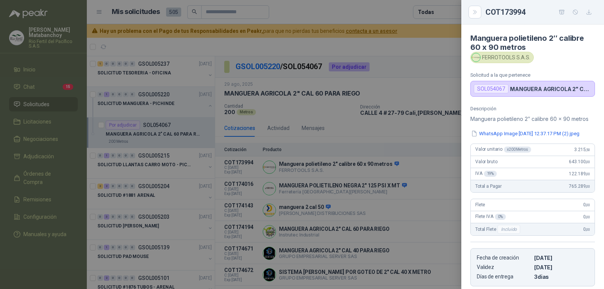
scroll to position [111, 0]
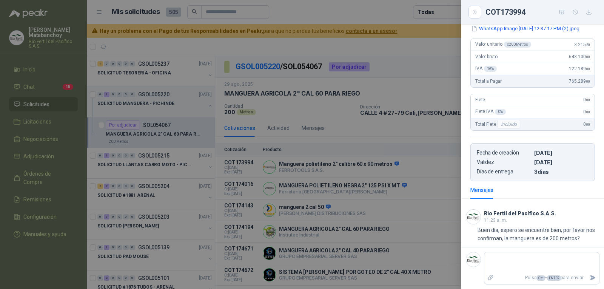
click at [386, 150] on div at bounding box center [302, 144] width 604 height 289
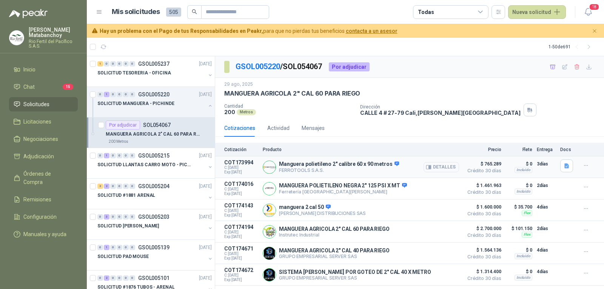
click at [435, 168] on button "Detalles" at bounding box center [441, 167] width 35 height 10
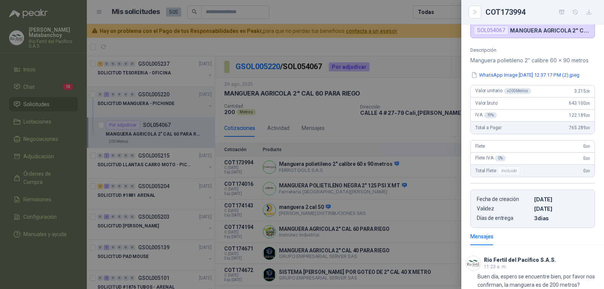
scroll to position [0, 0]
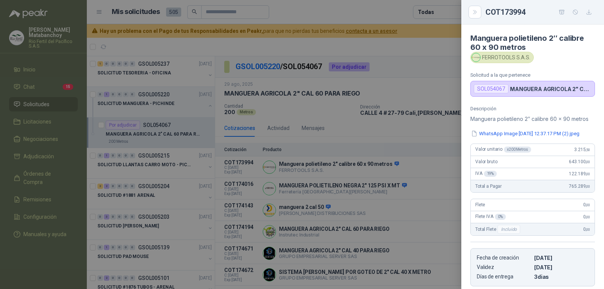
click at [389, 113] on div at bounding box center [302, 144] width 604 height 289
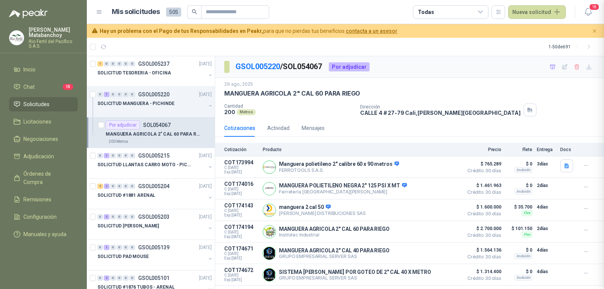
scroll to position [111, 0]
click at [432, 165] on button "Detalles" at bounding box center [441, 167] width 35 height 10
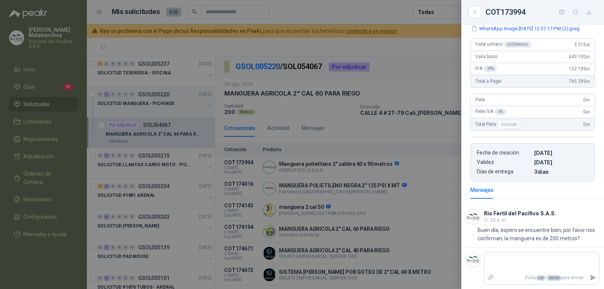
click at [404, 130] on div at bounding box center [302, 144] width 604 height 289
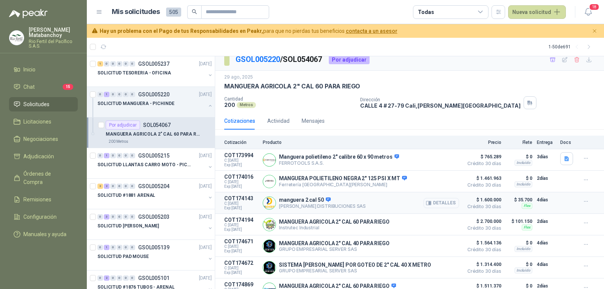
scroll to position [0, 0]
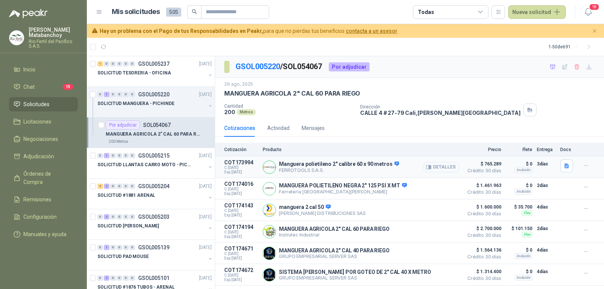
click at [436, 166] on button "Detalles" at bounding box center [441, 167] width 35 height 10
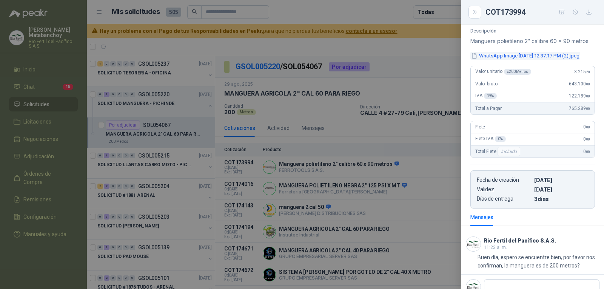
scroll to position [111, 0]
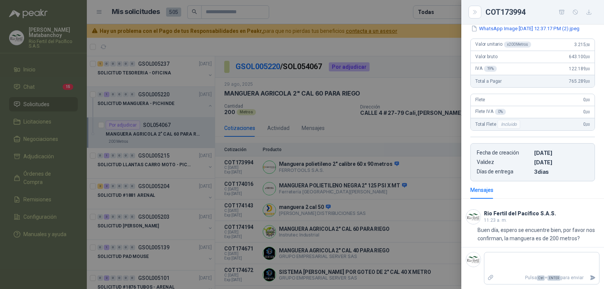
click at [163, 133] on div at bounding box center [302, 144] width 604 height 289
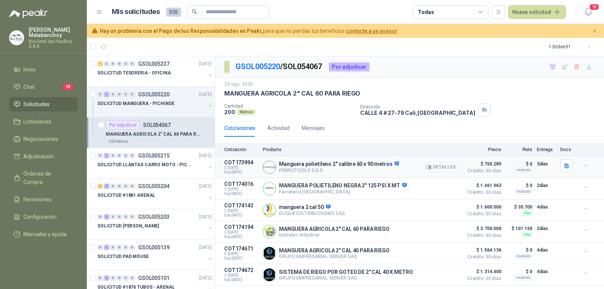
click at [445, 169] on button "Detalles" at bounding box center [441, 167] width 35 height 10
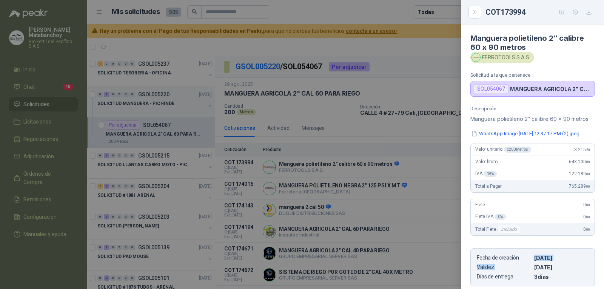
drag, startPoint x: 530, startPoint y: 158, endPoint x: 532, endPoint y: 165, distance: 7.2
click at [534, 248] on article "Fecha de creación [DATE] Validez [DATE] Días de entrega 3 dias" at bounding box center [533, 267] width 125 height 38
click at [347, 157] on div at bounding box center [302, 144] width 604 height 289
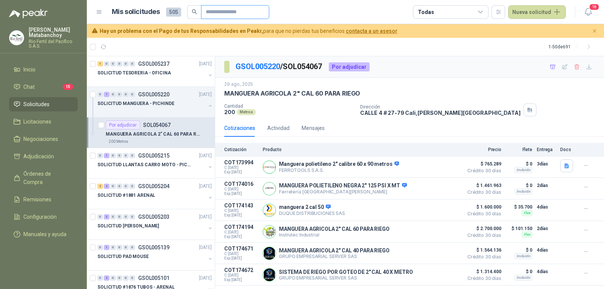
click at [247, 11] on input "text" at bounding box center [232, 12] width 53 height 13
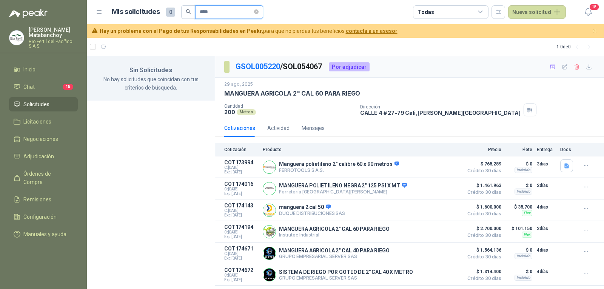
type input "****"
click at [34, 103] on span "Solicitudes" at bounding box center [36, 104] width 26 height 8
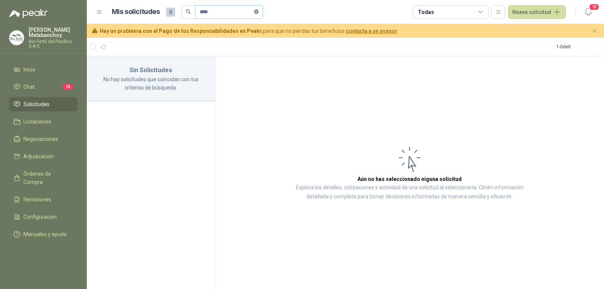
click at [259, 13] on icon "close-circle" at bounding box center [256, 11] width 5 height 5
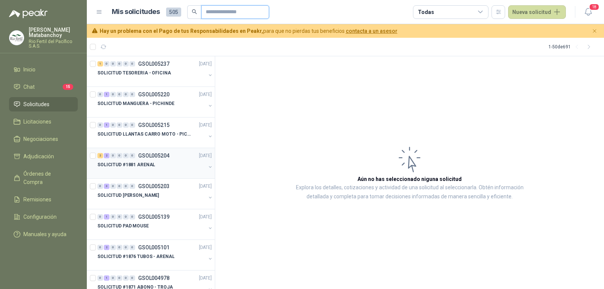
scroll to position [38, 0]
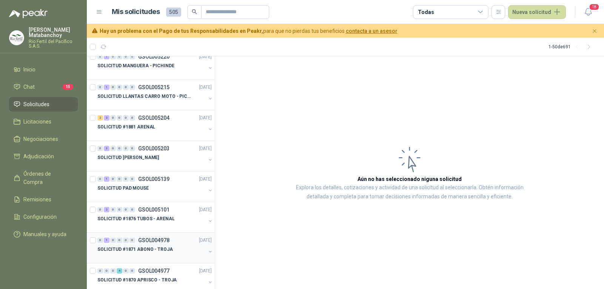
click at [160, 248] on p "SOLICITUD #1871 ABONO - TROJA" at bounding box center [135, 249] width 76 height 7
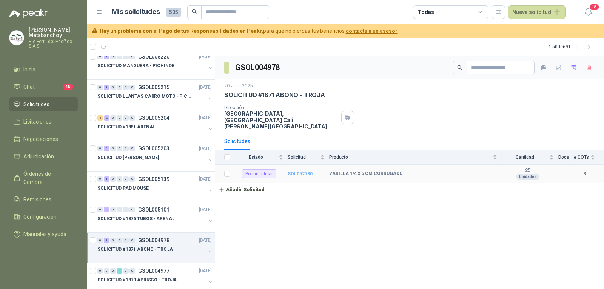
click at [304, 171] on b "SOL052730" at bounding box center [300, 173] width 25 height 5
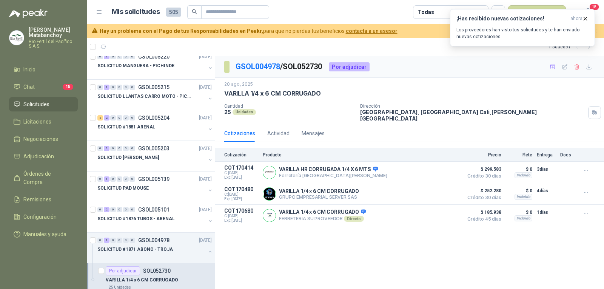
click at [583, 117] on div "20 ago, 2025 VARILLA 1/4 x 6 CM CORRUGADO Cantidad 25 Unidades Dirección HACIEN…" at bounding box center [409, 101] width 389 height 47
click at [432, 213] on icon "button" at bounding box center [429, 216] width 6 height 6
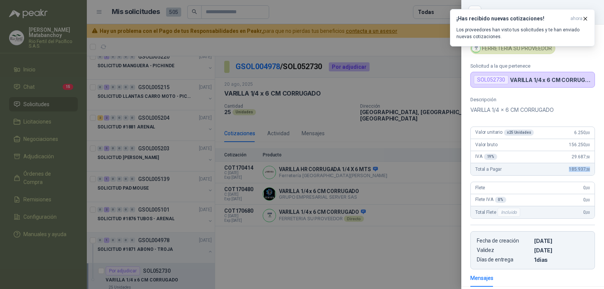
drag, startPoint x: 562, startPoint y: 177, endPoint x: 586, endPoint y: 178, distance: 23.8
click at [586, 175] on div "Total a Pagar 185.937 ,50" at bounding box center [533, 169] width 124 height 12
click at [428, 201] on div at bounding box center [302, 144] width 604 height 289
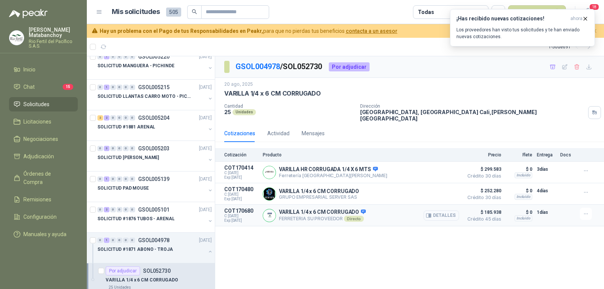
click at [449, 215] on button "Detalles" at bounding box center [441, 215] width 35 height 10
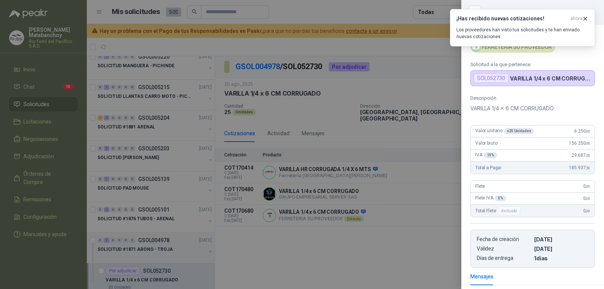
scroll to position [0, 0]
click at [415, 203] on div at bounding box center [302, 144] width 604 height 289
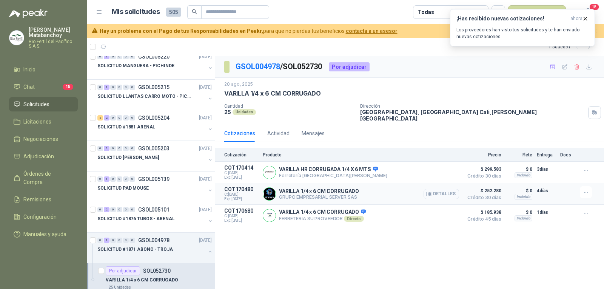
click at [446, 189] on button "Detalles" at bounding box center [441, 194] width 35 height 10
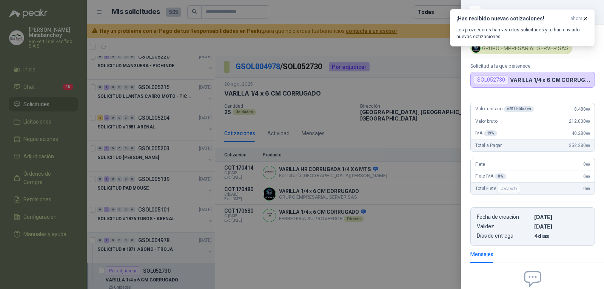
click at [424, 192] on div at bounding box center [302, 144] width 604 height 289
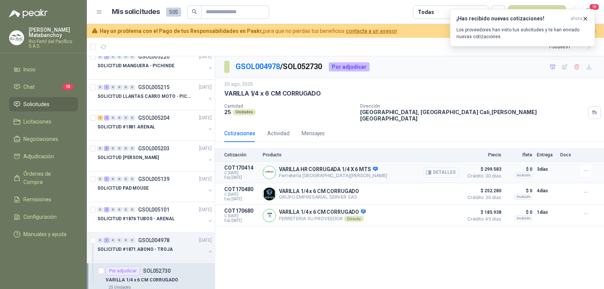
click at [442, 167] on button "Detalles" at bounding box center [441, 172] width 35 height 10
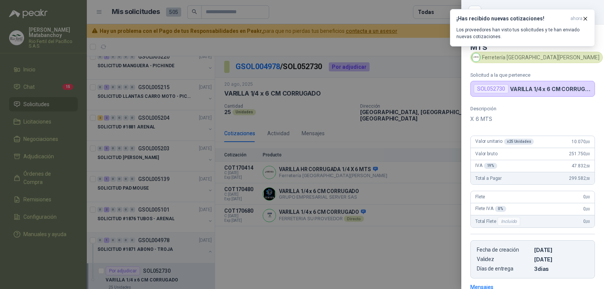
click at [406, 205] on div at bounding box center [302, 144] width 604 height 289
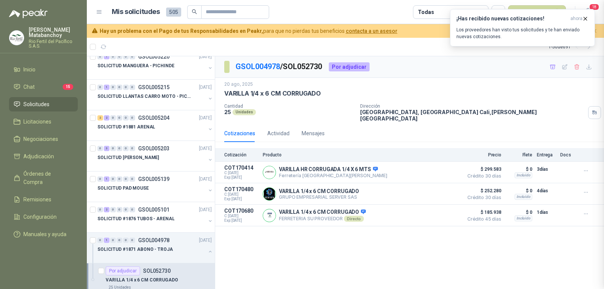
scroll to position [115, 0]
click at [431, 214] on icon "button" at bounding box center [430, 215] width 2 height 3
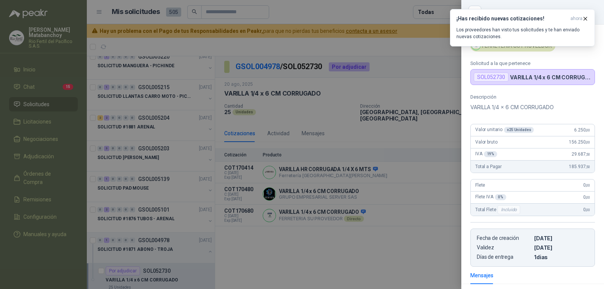
scroll to position [0, 0]
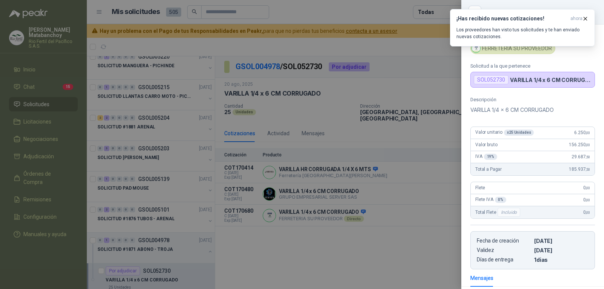
click at [406, 211] on div at bounding box center [302, 144] width 604 height 289
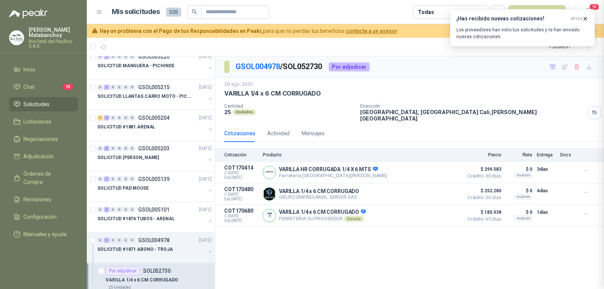
scroll to position [115, 0]
click at [431, 214] on icon "button" at bounding box center [430, 215] width 2 height 3
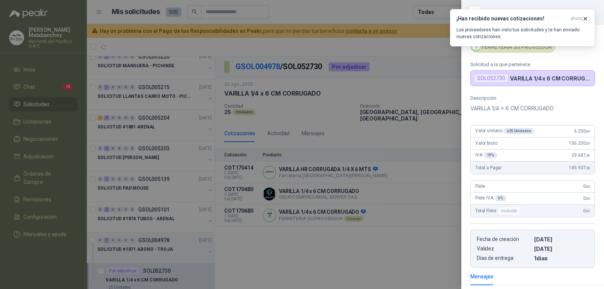
click at [424, 145] on div at bounding box center [302, 144] width 604 height 289
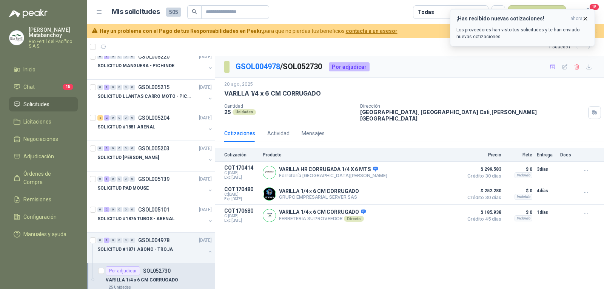
click at [586, 21] on icon "button" at bounding box center [585, 18] width 6 height 6
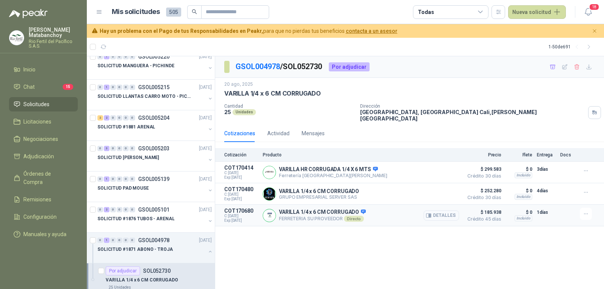
click at [437, 211] on button "Detalles" at bounding box center [441, 215] width 35 height 10
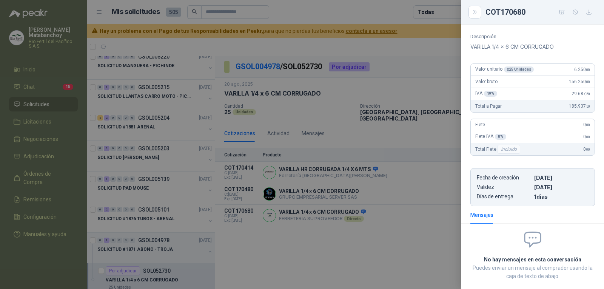
scroll to position [0, 0]
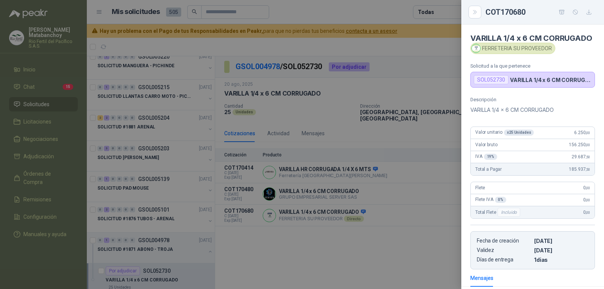
click at [438, 198] on div at bounding box center [302, 144] width 604 height 289
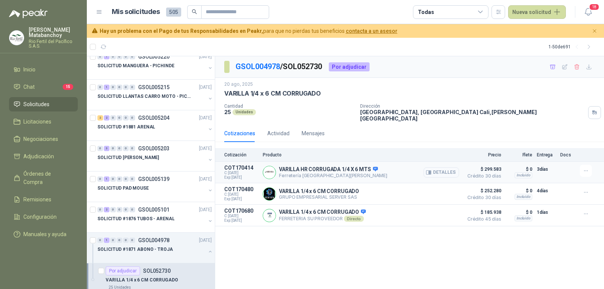
click at [429, 170] on icon "button" at bounding box center [429, 173] width 6 height 6
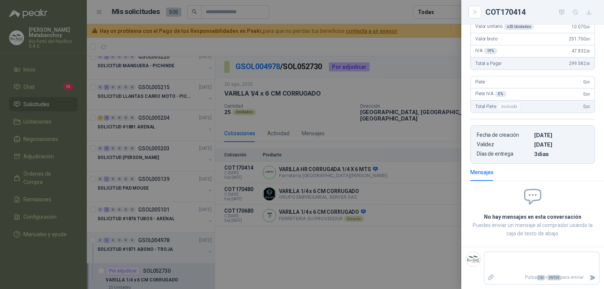
scroll to position [0, 0]
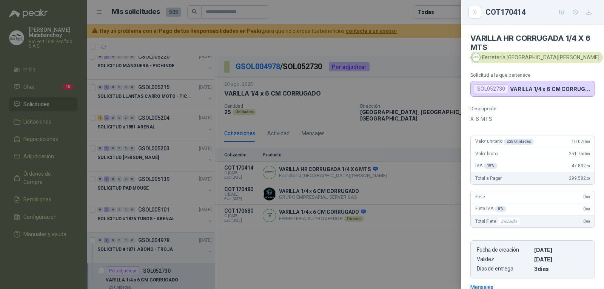
click at [313, 199] on div at bounding box center [302, 144] width 604 height 289
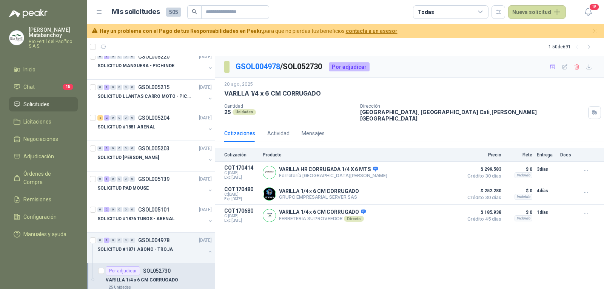
click at [0, 0] on icon "button" at bounding box center [0, 0] width 0 height 0
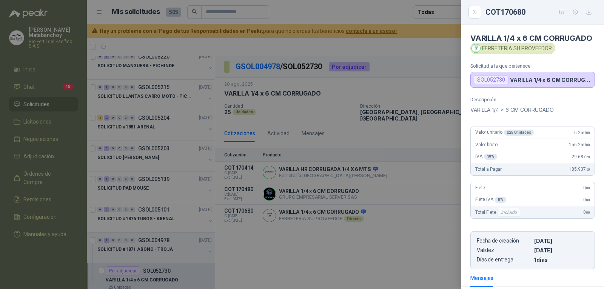
click at [411, 164] on div at bounding box center [302, 144] width 604 height 289
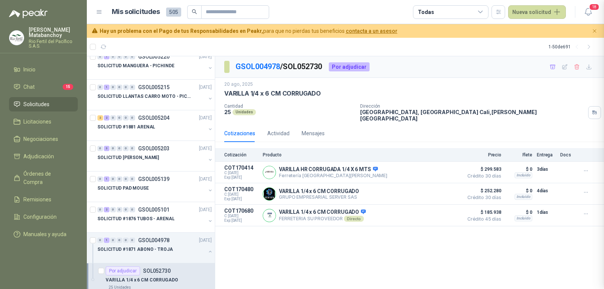
scroll to position [115, 0]
click at [428, 213] on icon "button" at bounding box center [429, 216] width 6 height 6
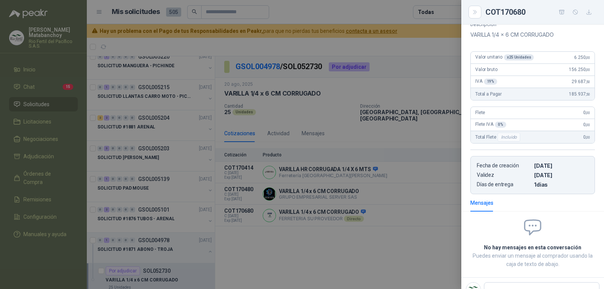
scroll to position [0, 0]
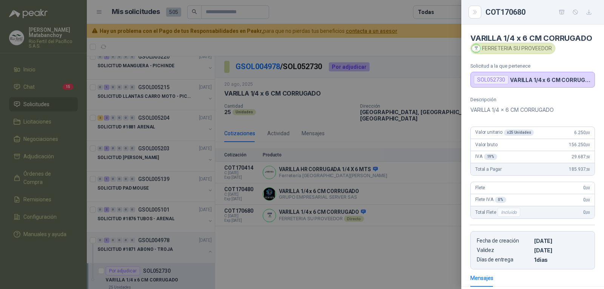
click at [414, 195] on div at bounding box center [302, 144] width 604 height 289
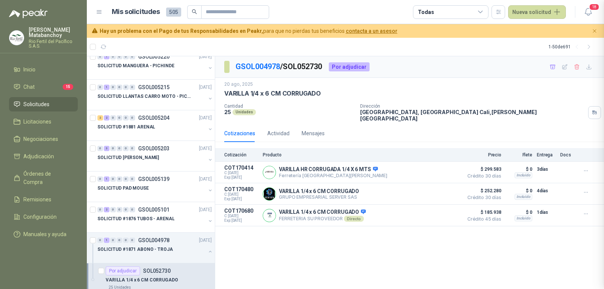
scroll to position [115, 0]
click at [449, 168] on button "Detalles" at bounding box center [441, 172] width 35 height 10
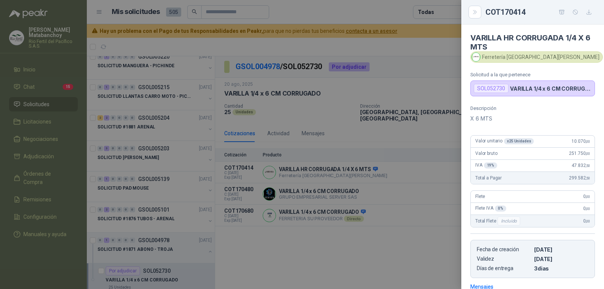
scroll to position [0, 0]
click at [419, 198] on div at bounding box center [302, 144] width 604 height 289
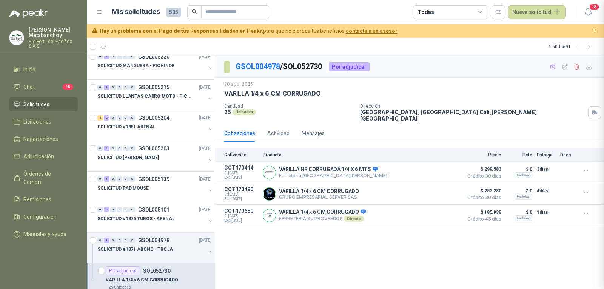
scroll to position [115, 0]
drag, startPoint x: 538, startPoint y: 209, endPoint x: 547, endPoint y: 207, distance: 9.2
click at [547, 208] on p "1 días" at bounding box center [546, 212] width 19 height 9
click at [500, 225] on div "GSOL004978 / SOL052730 Por adjudicar 20 ago, 2025 VARILLA 1/4 x 6 CM CORRUGADO …" at bounding box center [409, 172] width 389 height 233
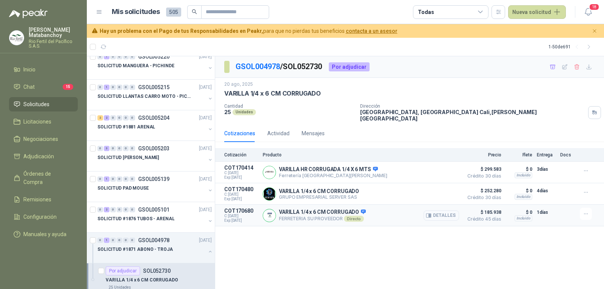
click at [438, 213] on button "Detalles" at bounding box center [441, 215] width 35 height 10
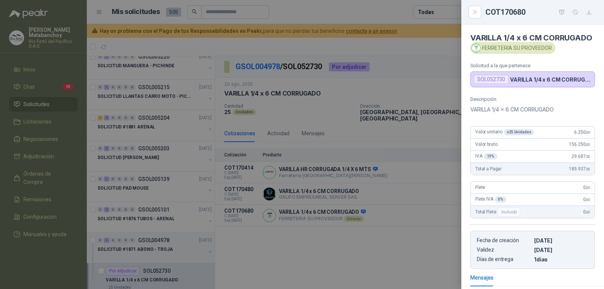
scroll to position [0, 0]
click at [401, 177] on div at bounding box center [302, 144] width 604 height 289
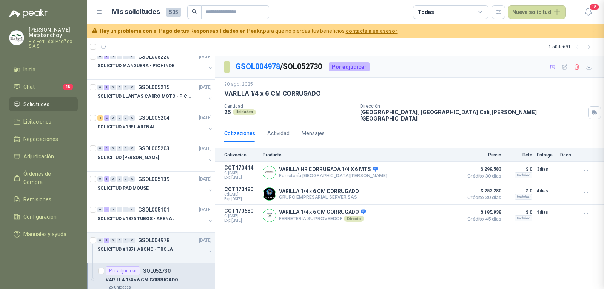
scroll to position [115, 0]
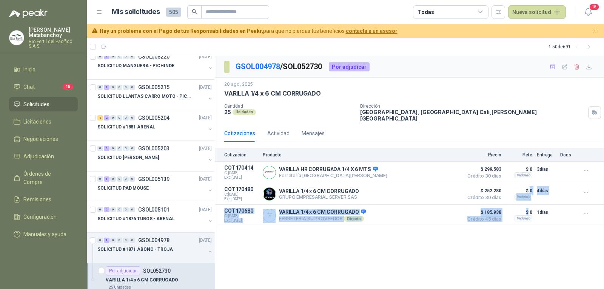
click at [528, 234] on div "GSOL004978 / SOL052730 Por adjudicar 20 ago, 2025 VARILLA 1/4 x 6 CM CORRUGADO …" at bounding box center [409, 172] width 389 height 233
click at [527, 230] on div "GSOL004978 / SOL052730 Por adjudicar 20 ago, 2025 VARILLA 1/4 x 6 CM CORRUGADO …" at bounding box center [409, 172] width 389 height 233
click at [524, 209] on p "$ 0" at bounding box center [519, 212] width 26 height 9
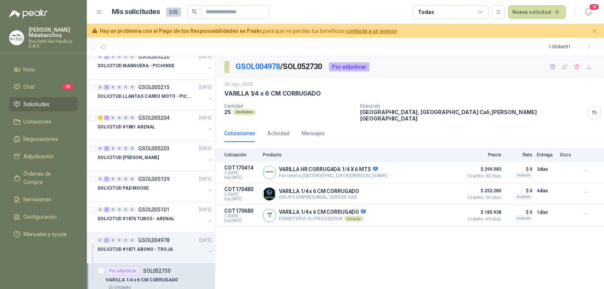
click at [380, 114] on p "HACIENDA LA TROJA, CAÑASGORDAS Cali , Valle del Cauca" at bounding box center [472, 115] width 225 height 13
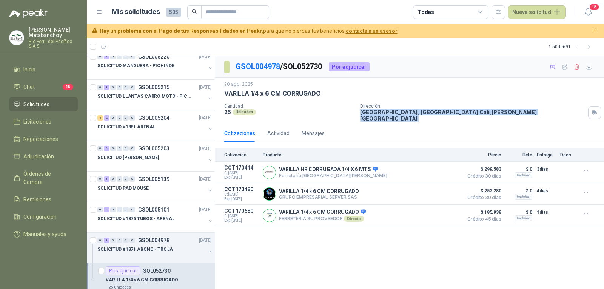
click at [380, 114] on p "HACIENDA LA TROJA, CAÑASGORDAS Cali , Valle del Cauca" at bounding box center [472, 115] width 225 height 13
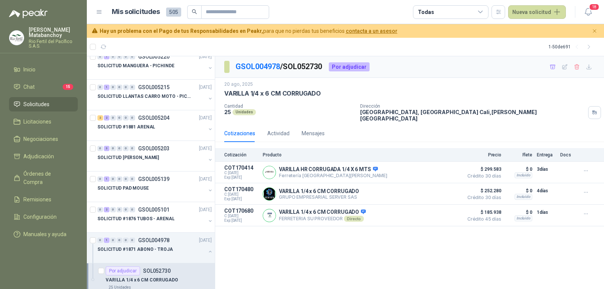
click at [431, 127] on div "Cotizaciones Actividad Mensajes" at bounding box center [409, 133] width 371 height 17
click at [438, 210] on button "Detalles" at bounding box center [441, 215] width 35 height 10
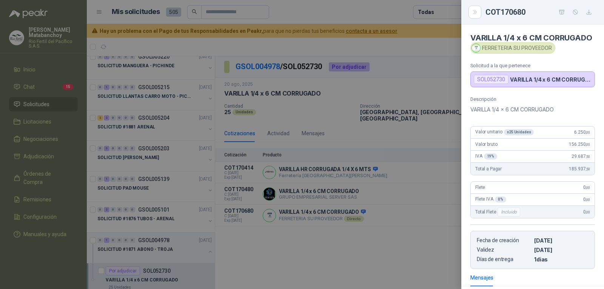
scroll to position [0, 0]
click at [441, 200] on div at bounding box center [302, 144] width 604 height 289
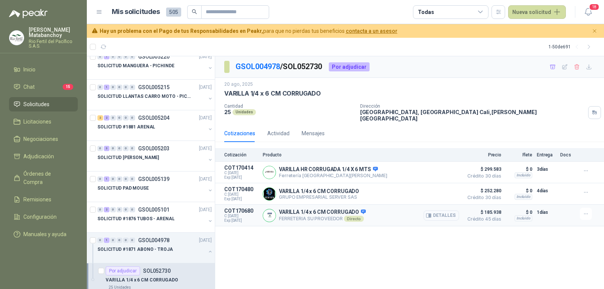
click at [455, 210] on button "Detalles" at bounding box center [441, 215] width 35 height 10
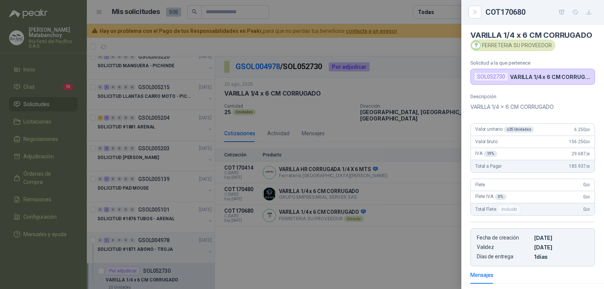
scroll to position [0, 0]
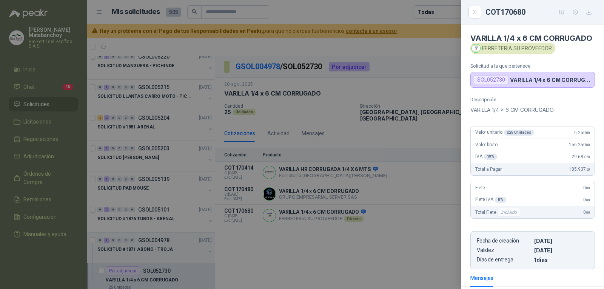
click at [438, 188] on div at bounding box center [302, 144] width 604 height 289
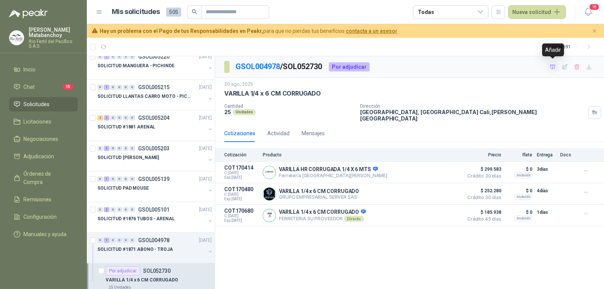
click at [548, 67] on button "button" at bounding box center [553, 67] width 12 height 12
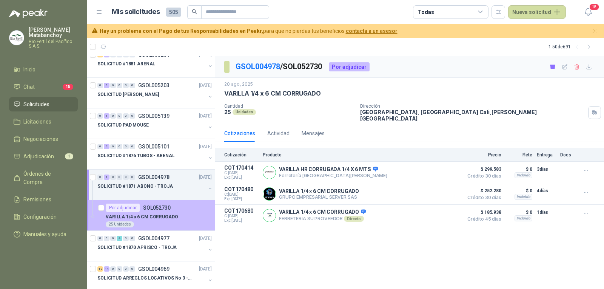
scroll to position [113, 0]
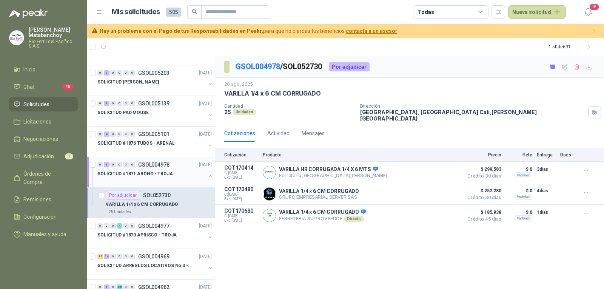
click at [163, 167] on p "GSOL004978" at bounding box center [153, 164] width 31 height 5
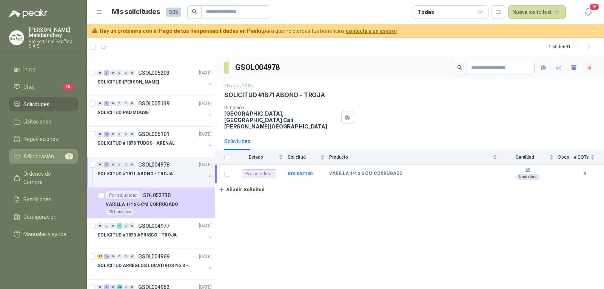
click at [65, 158] on span "1" at bounding box center [69, 156] width 8 height 6
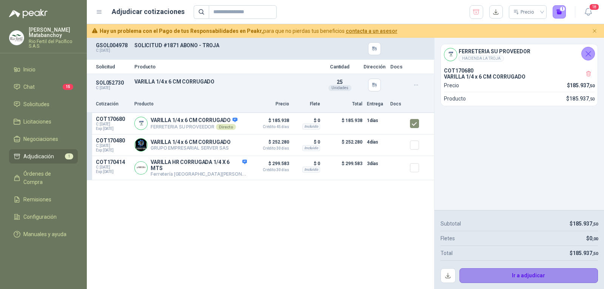
click at [524, 278] on button "Ir a adjudicar" at bounding box center [529, 275] width 139 height 15
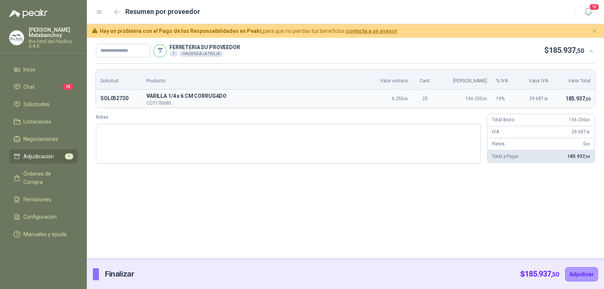
click at [551, 125] on div "Total Bruto 156.250 ,00" at bounding box center [541, 120] width 107 height 12
click at [109, 48] on input "text" at bounding box center [123, 51] width 54 height 14
type input "*******"
click at [219, 204] on div "******* FERRETERIA SU PROVEEDOR 1 HACIENDA LA TROJA $ 185.937 ,50 Solicitud Pro…" at bounding box center [345, 148] width 517 height 221
click at [584, 275] on button "Adjudicar" at bounding box center [581, 274] width 33 height 14
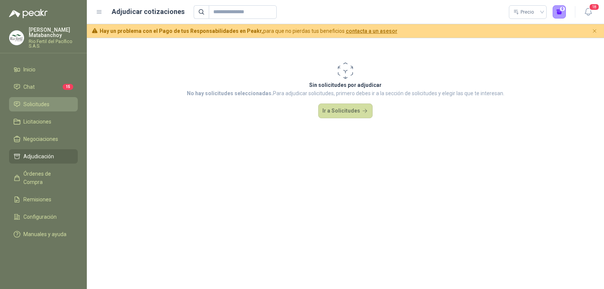
click at [40, 110] on link "Solicitudes" at bounding box center [43, 104] width 69 height 14
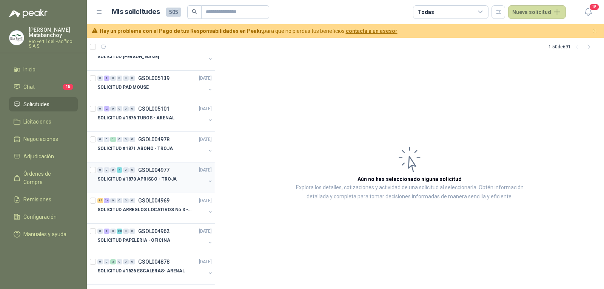
scroll to position [151, 0]
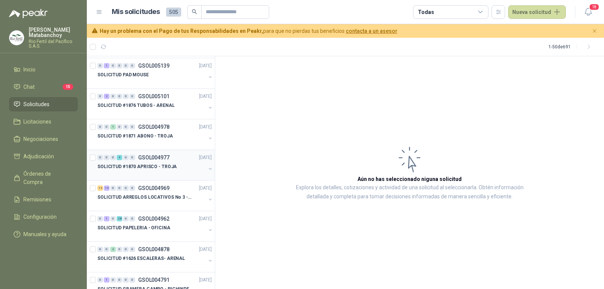
click at [161, 171] on div at bounding box center [151, 174] width 108 height 6
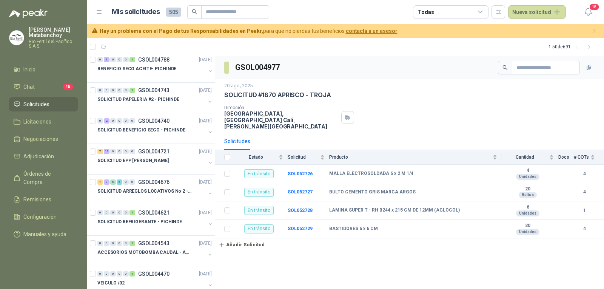
scroll to position [415, 0]
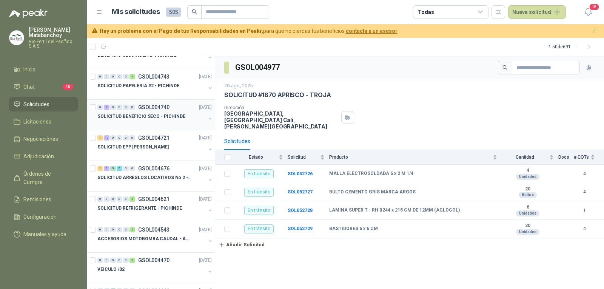
click at [154, 121] on div at bounding box center [151, 124] width 108 height 6
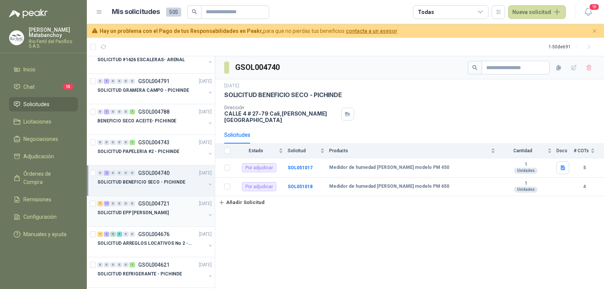
scroll to position [340, 0]
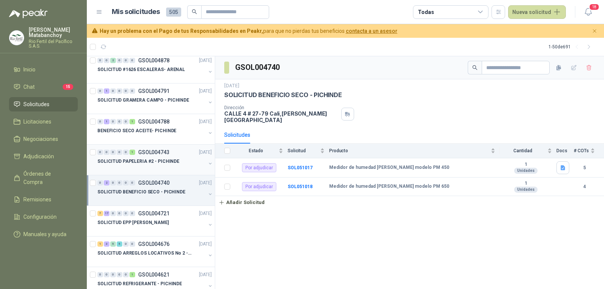
click at [164, 156] on div "0 0 0 0 0 1 GSOL004743 04/08/25" at bounding box center [155, 152] width 116 height 9
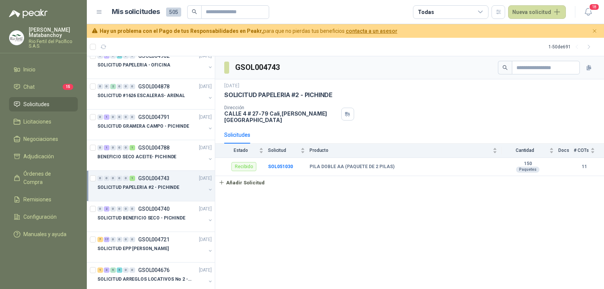
scroll to position [302, 0]
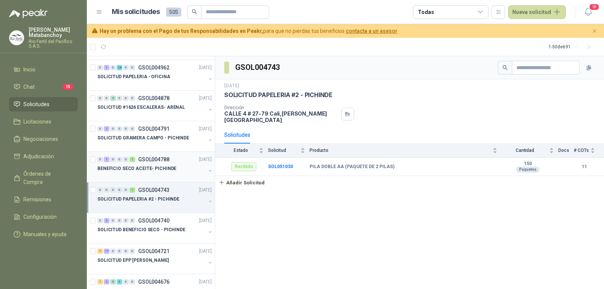
click at [154, 165] on p "BENEFICIO SECO ACEITE- PICHINDE" at bounding box center [136, 168] width 79 height 7
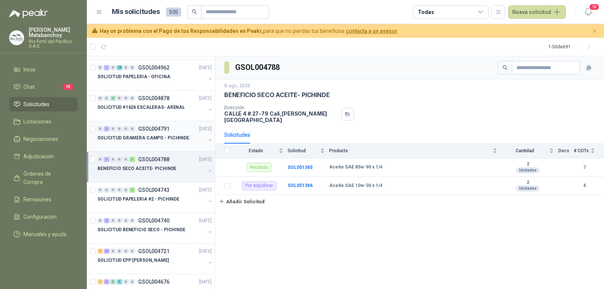
click at [160, 142] on div at bounding box center [151, 145] width 108 height 6
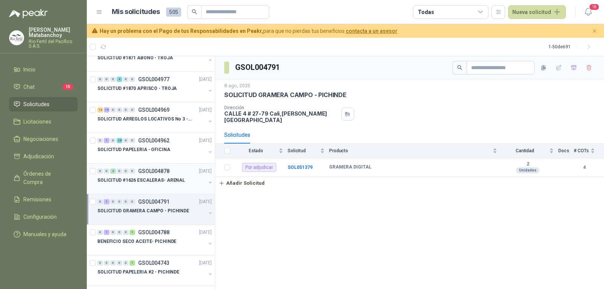
scroll to position [227, 0]
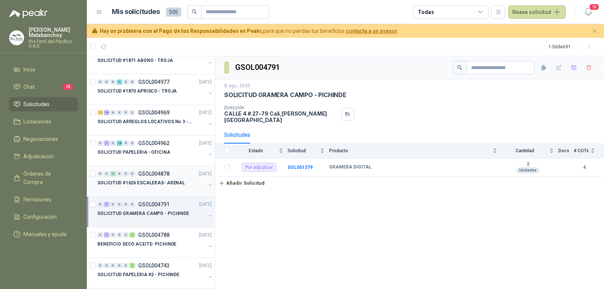
click at [174, 184] on p "SOLICITUD #1626 ESCALERAS- ARENAL" at bounding box center [141, 182] width 88 height 7
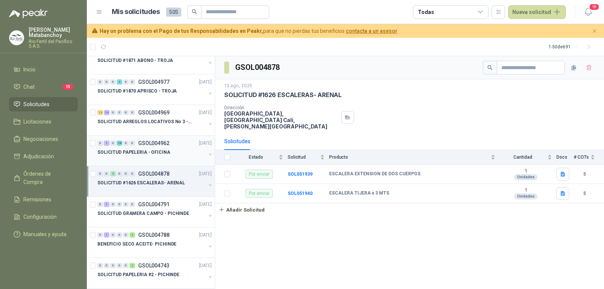
click at [144, 155] on p "SOLICITUD PAPELERIA - OFICINA" at bounding box center [133, 152] width 73 height 7
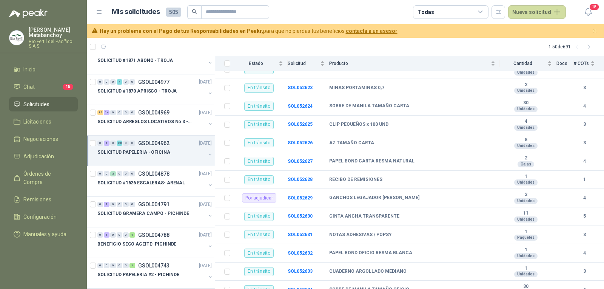
scroll to position [412, 0]
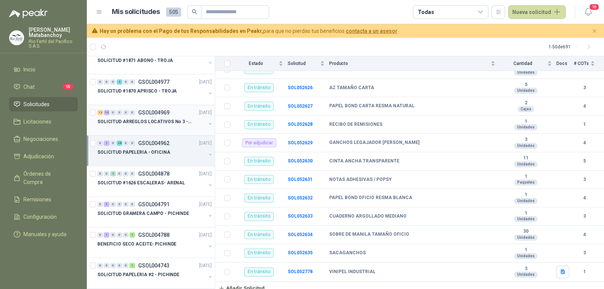
click at [154, 124] on p "SOLICITUD ARREGLOS LOCATIVOS No 3 - PICHINDE" at bounding box center [144, 121] width 94 height 7
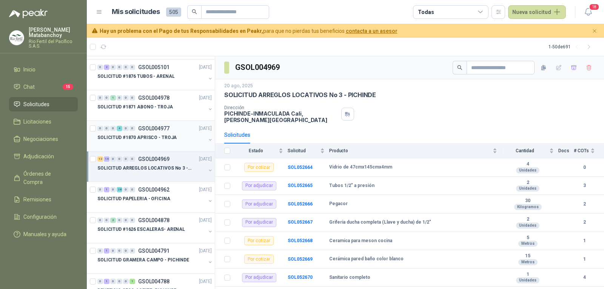
scroll to position [264, 0]
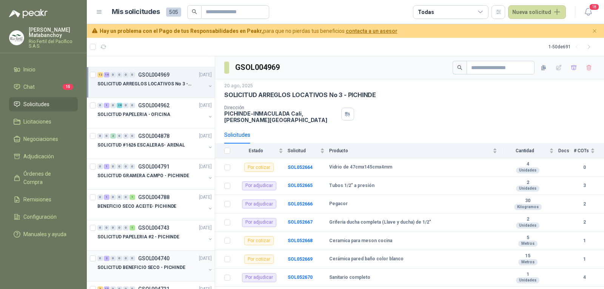
click at [164, 262] on div "0 2 0 0 0 0 GSOL004740 04/08/25" at bounding box center [155, 258] width 116 height 9
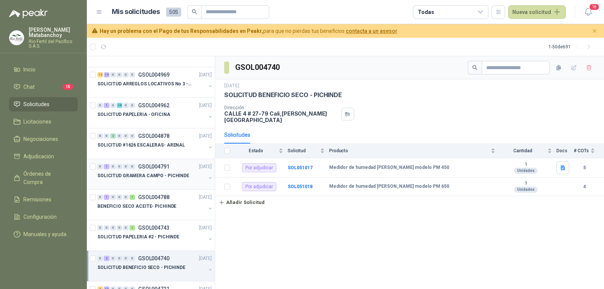
click at [173, 176] on p "SOLICITUD GRAMERA CAMPO - PICHINDE" at bounding box center [143, 175] width 92 height 7
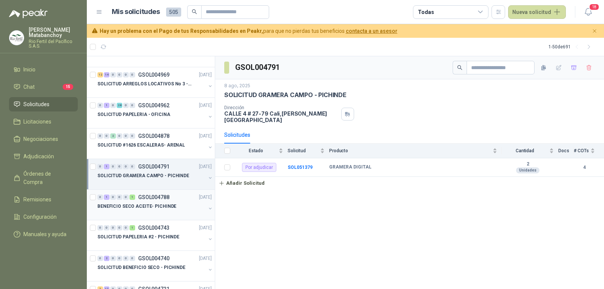
click at [159, 207] on p "BENEFICIO SECO ACEITE- PICHINDE" at bounding box center [136, 206] width 79 height 7
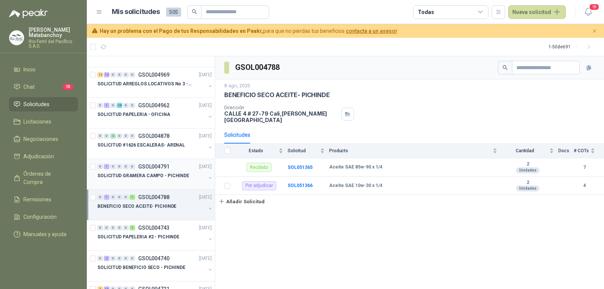
click at [168, 182] on div at bounding box center [151, 183] width 108 height 6
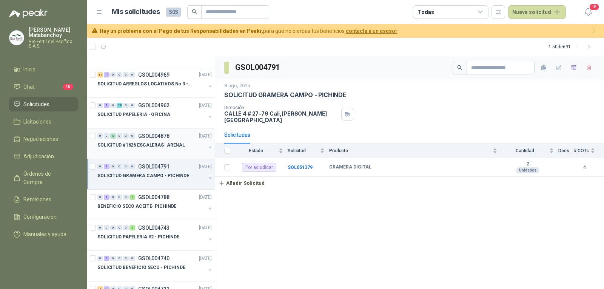
click at [167, 149] on div "SOLICITUD #1626 ESCALERAS- ARENAL" at bounding box center [151, 144] width 108 height 9
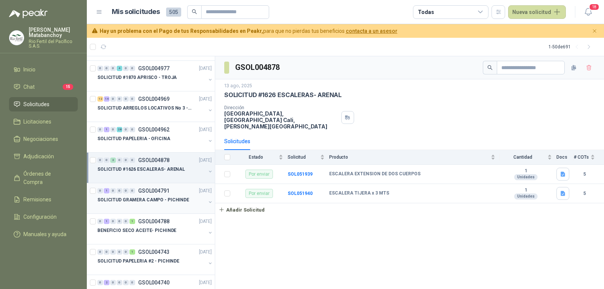
scroll to position [227, 0]
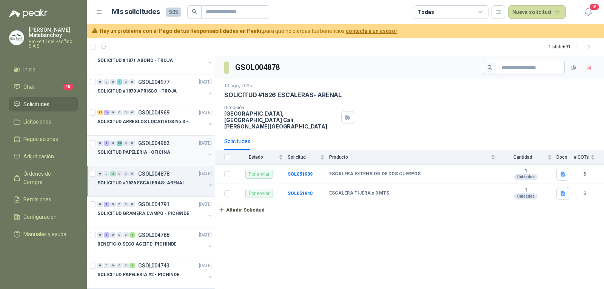
click at [155, 147] on div "0 1 0 28 0 0 GSOL004962 19/08/25" at bounding box center [155, 143] width 116 height 9
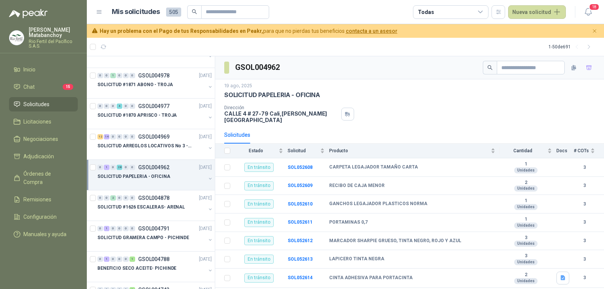
scroll to position [189, 0]
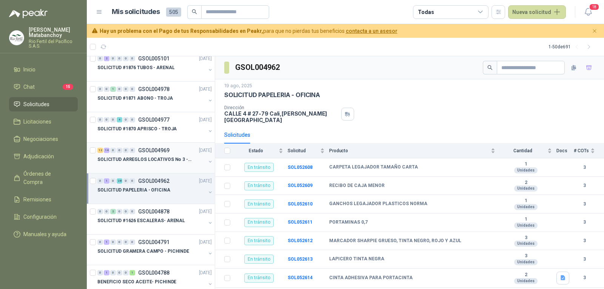
click at [157, 165] on div at bounding box center [151, 167] width 108 height 6
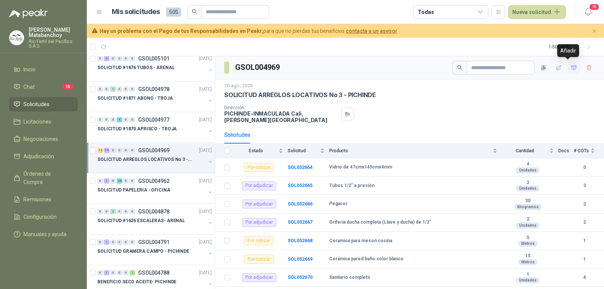
click at [571, 67] on icon "button" at bounding box center [574, 68] width 6 height 6
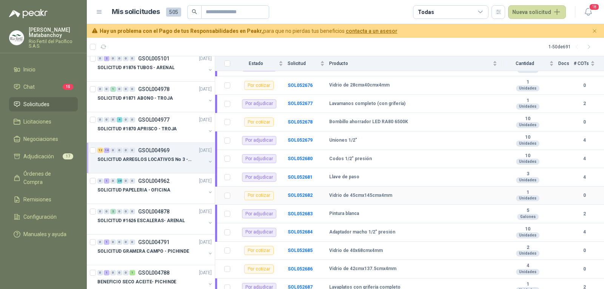
scroll to position [359, 0]
